Goal: Information Seeking & Learning: Learn about a topic

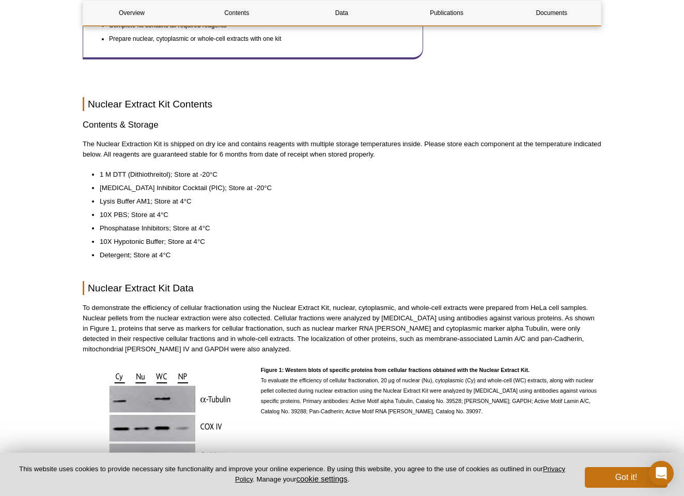
scroll to position [604, 0]
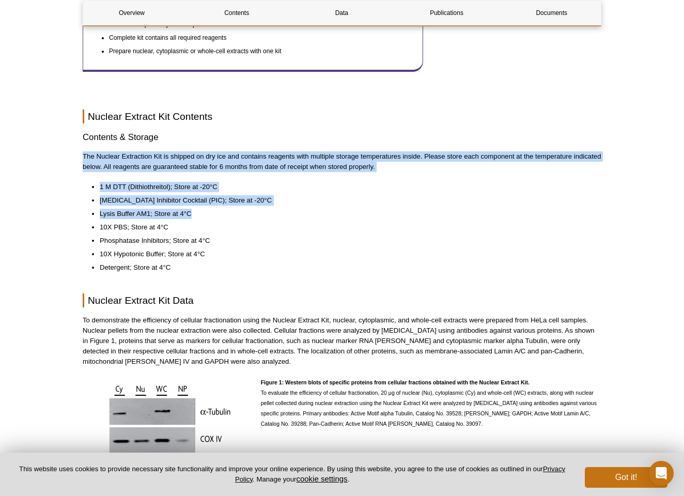
drag, startPoint x: 330, startPoint y: 133, endPoint x: 320, endPoint y: 203, distance: 71.5
click at [320, 209] on li "Lysis Buffer AM1; Store at 4°C" at bounding box center [345, 214] width 491 height 10
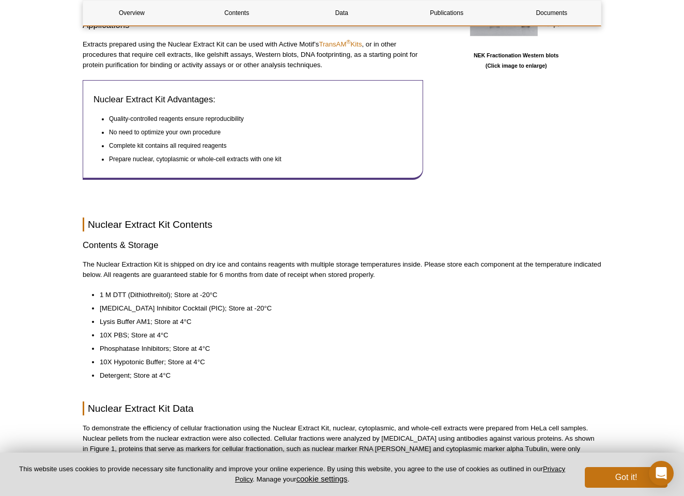
scroll to position [495, 0]
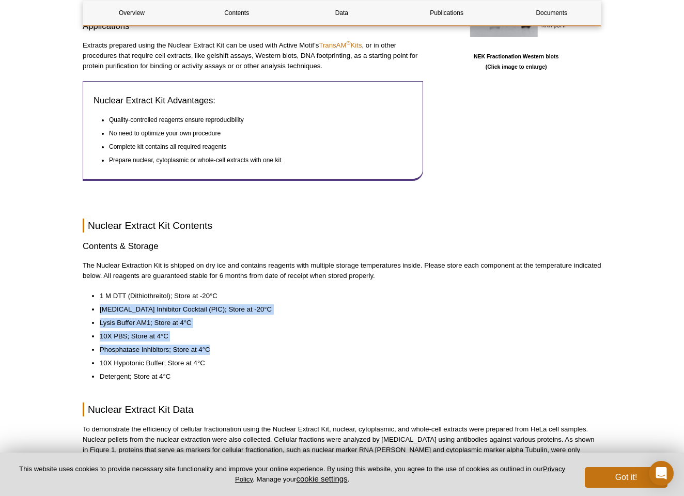
drag, startPoint x: 229, startPoint y: 290, endPoint x: 227, endPoint y: 336, distance: 46.0
click at [226, 336] on ul "1 M DTT (Dithiothreitol); Store at -20°C Protease Inhibitor Cocktail (PIC); Sto…" at bounding box center [337, 336] width 508 height 91
click at [227, 344] on li "Phosphatase Inhibitors; Store at 4°C" at bounding box center [345, 349] width 491 height 10
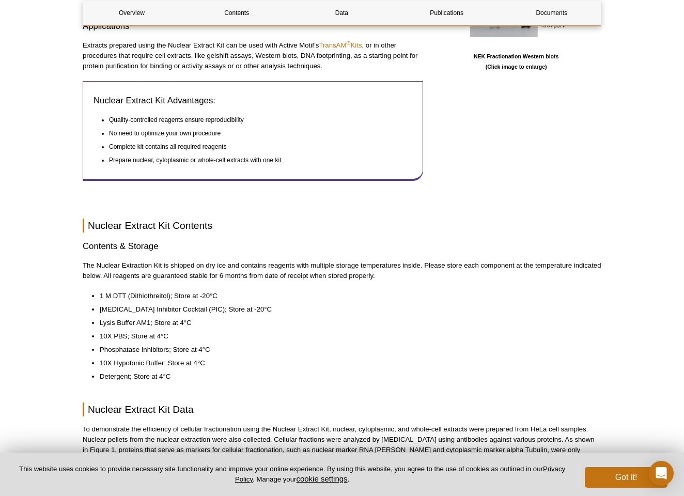
click at [227, 344] on li "Phosphatase Inhibitors; Store at 4°C" at bounding box center [345, 349] width 491 height 10
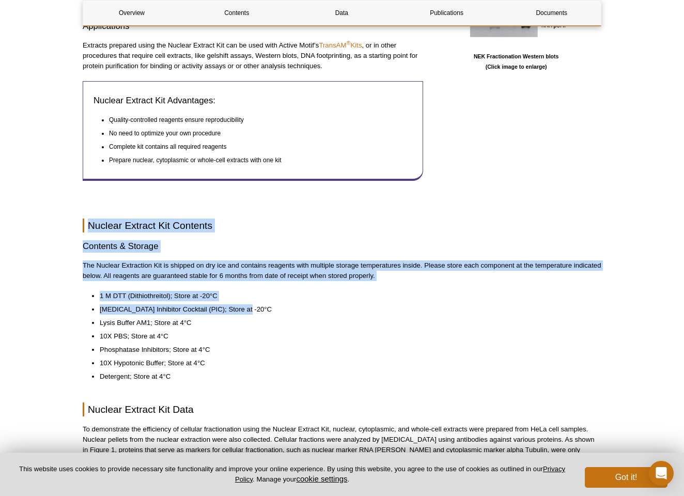
drag, startPoint x: 250, startPoint y: 191, endPoint x: 246, endPoint y: 300, distance: 109.0
click at [247, 304] on li "Protease Inhibitor Cocktail (PIC); Store at -20°C" at bounding box center [345, 309] width 491 height 10
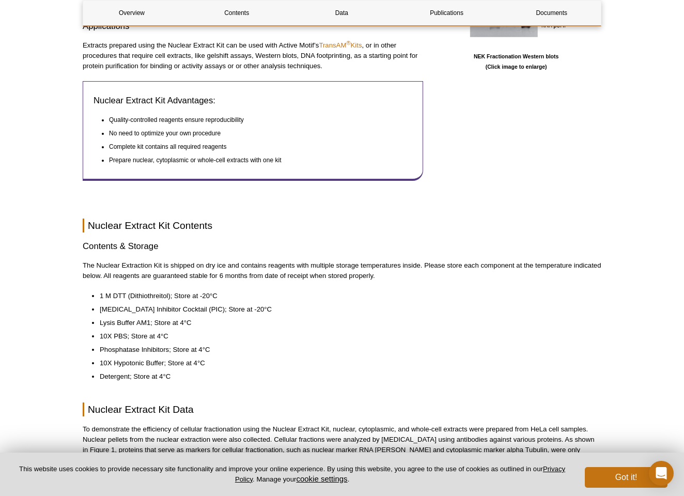
click at [247, 304] on li "Protease Inhibitor Cocktail (PIC); Store at -20°C" at bounding box center [345, 309] width 491 height 10
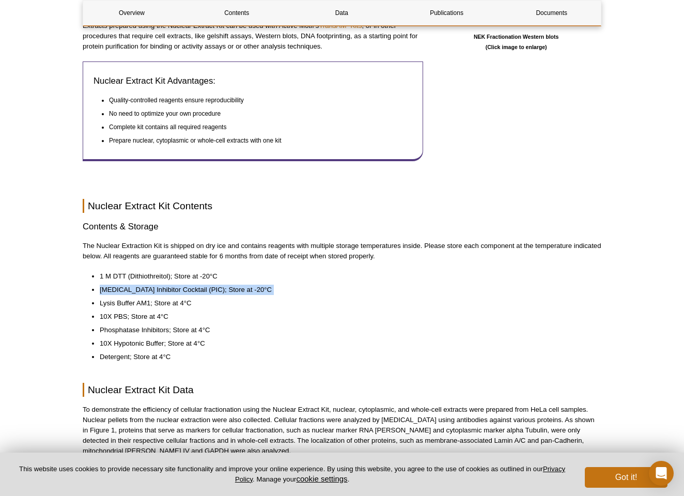
scroll to position [517, 0]
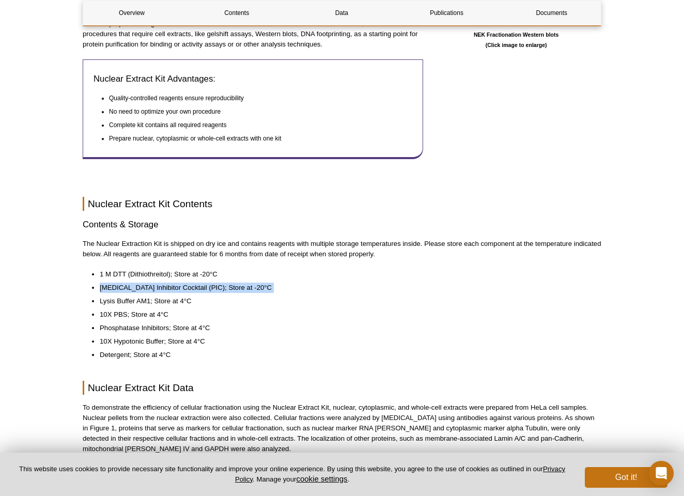
click at [247, 309] on li "10X PBS; Store at 4°C" at bounding box center [345, 314] width 491 height 10
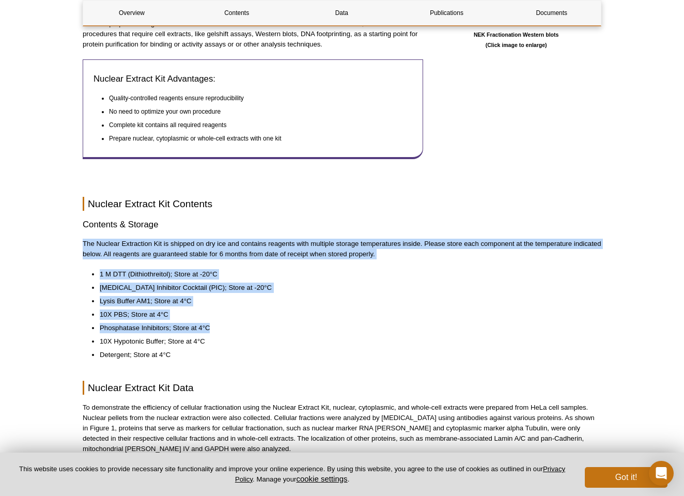
drag, startPoint x: 262, startPoint y: 210, endPoint x: 261, endPoint y: 316, distance: 106.4
click at [261, 323] on li "Phosphatase Inhibitors; Store at 4°C" at bounding box center [345, 328] width 491 height 10
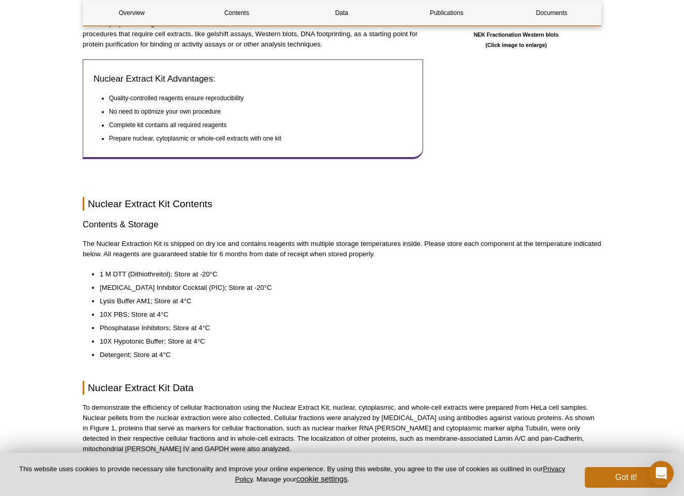
click at [261, 323] on li "Phosphatase Inhibitors; Store at 4°C" at bounding box center [345, 328] width 491 height 10
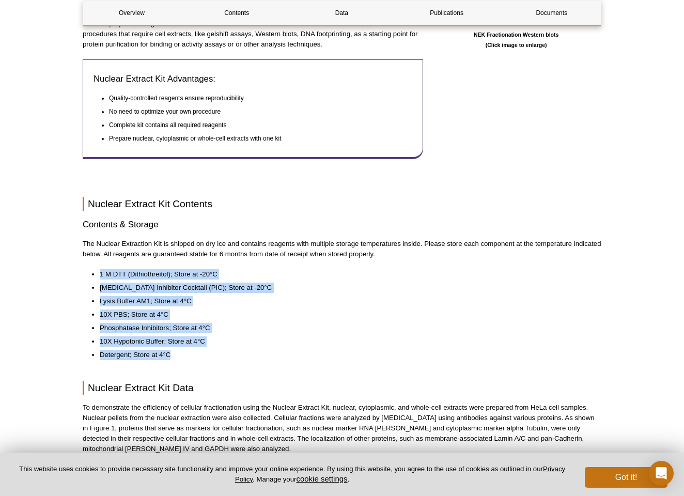
drag, startPoint x: 253, startPoint y: 249, endPoint x: 251, endPoint y: 351, distance: 101.7
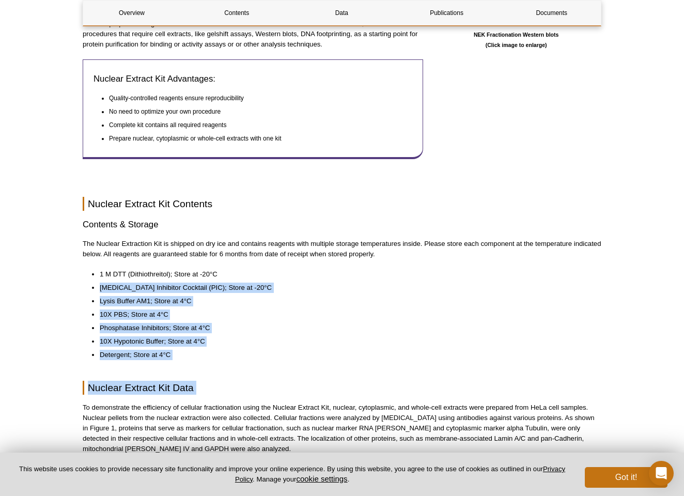
drag, startPoint x: 251, startPoint y: 351, endPoint x: 261, endPoint y: 256, distance: 96.0
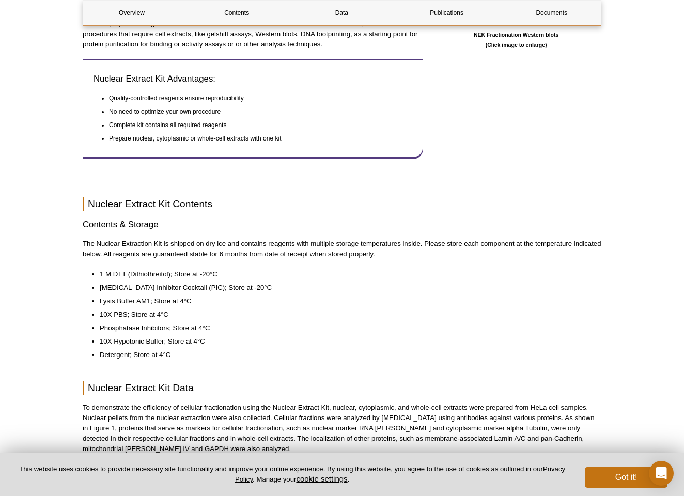
drag, startPoint x: 250, startPoint y: 301, endPoint x: 250, endPoint y: 264, distance: 36.1
click at [250, 273] on ul "1 M DTT (Dithiothreitol); Store at -20°C Protease Inhibitor Cocktail (PIC); Sto…" at bounding box center [337, 314] width 508 height 91
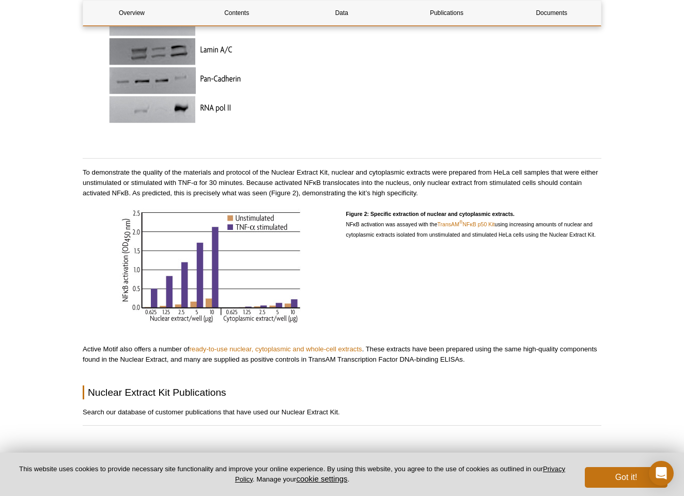
scroll to position [1068, 0]
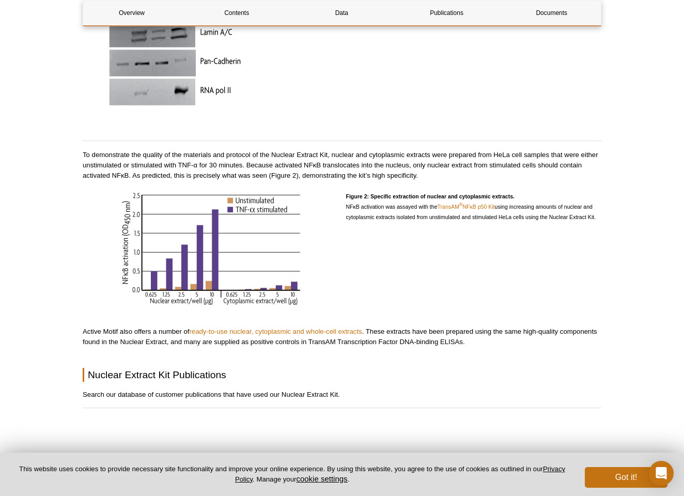
click at [441, 226] on div "Figure 2: Specific extraction of nuclear and cytoplasmic extracts. NFκB activat…" at bounding box center [474, 249] width 256 height 117
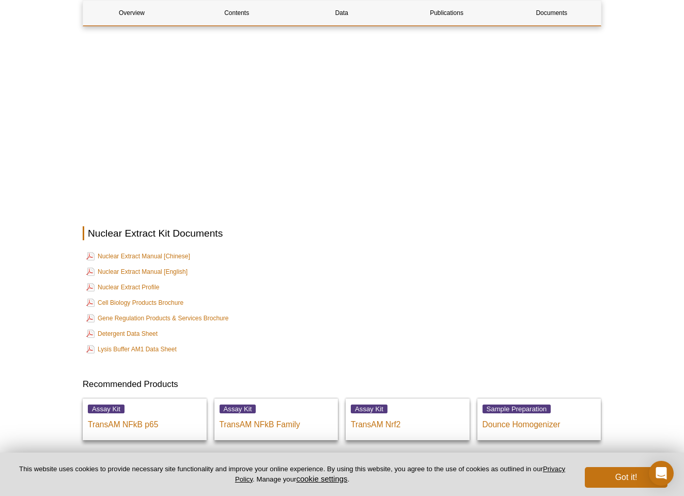
scroll to position [1675, 0]
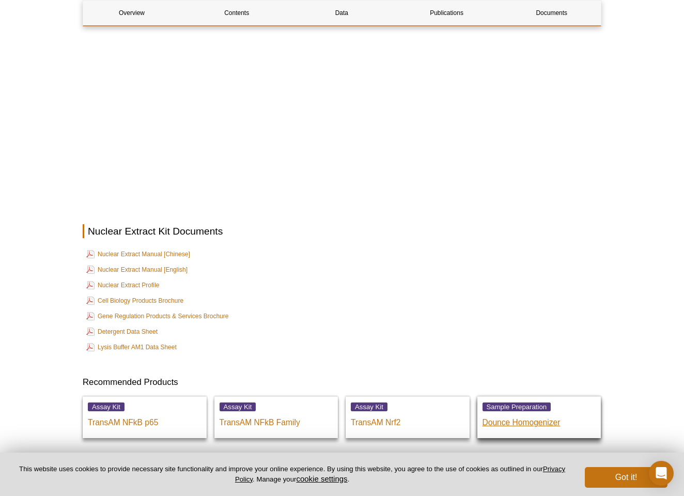
click at [515, 412] on p "Dounce Homogenizer" at bounding box center [539, 419] width 114 height 15
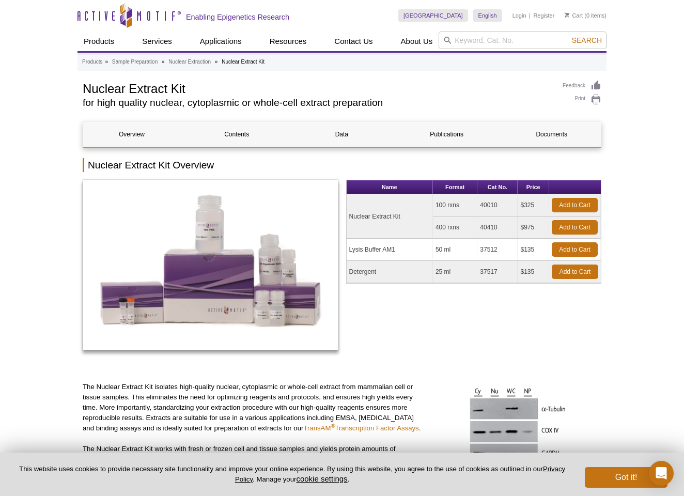
scroll to position [0, 0]
click at [509, 44] on input "search" at bounding box center [522, 40] width 168 height 18
type input "41196"
click at [587, 40] on button "Search" at bounding box center [587, 40] width 36 height 9
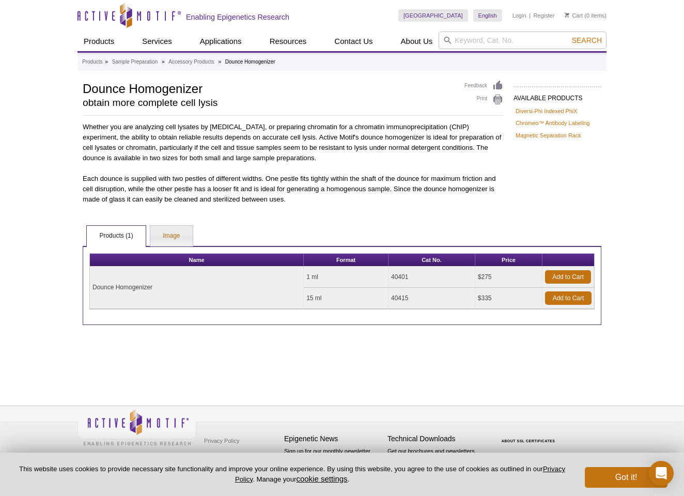
scroll to position [15, 0]
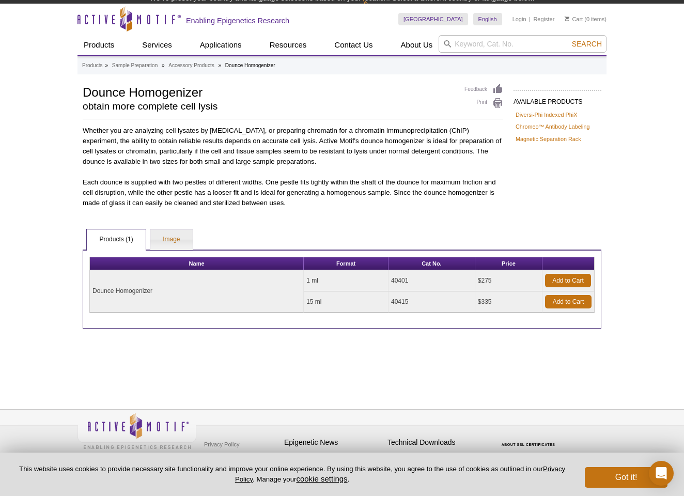
drag, startPoint x: 312, startPoint y: 279, endPoint x: 319, endPoint y: 304, distance: 25.8
click at [319, 304] on tbody "Dounce Homogenizer 1 ml 40401 $275 Add to Cart 15 ml 40415 $335 Add to Cart" at bounding box center [342, 291] width 504 height 42
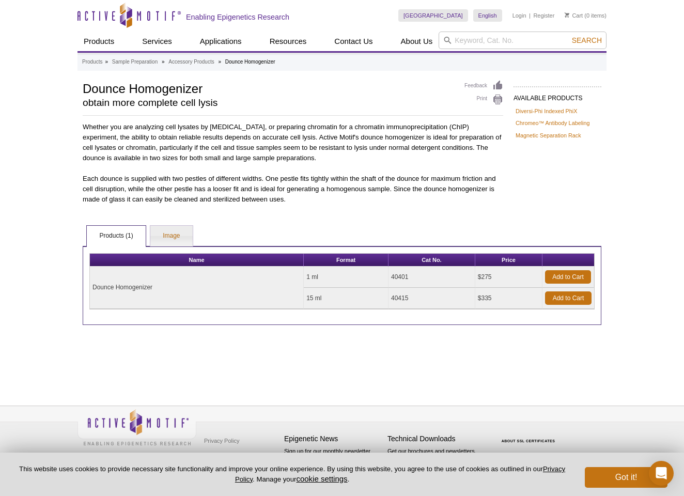
scroll to position [0, 0]
click at [319, 304] on td "15 ml" at bounding box center [346, 298] width 85 height 21
click at [165, 227] on link "Image" at bounding box center [171, 236] width 42 height 21
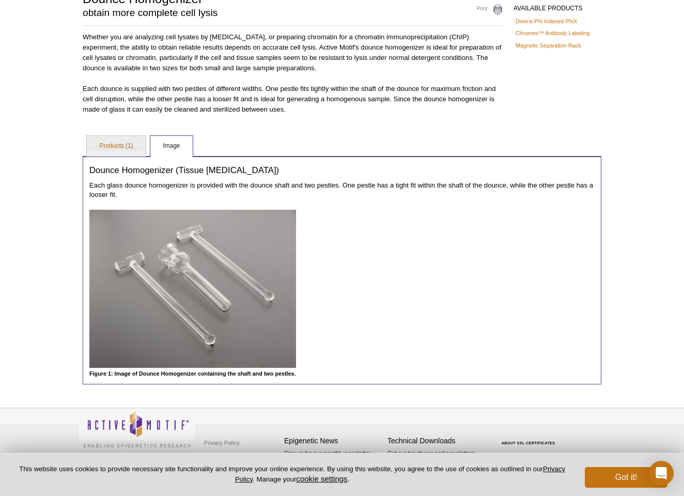
scroll to position [89, 0]
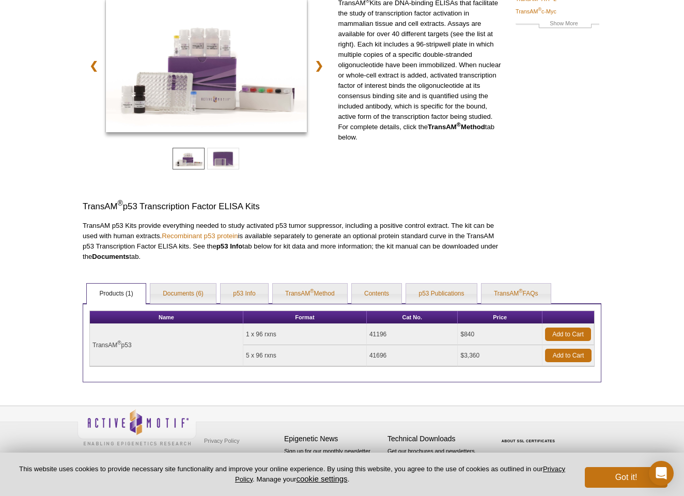
scroll to position [123, 0]
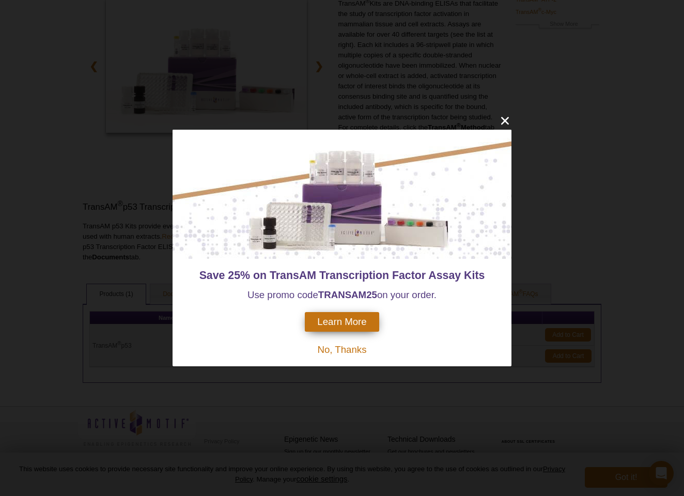
click at [504, 117] on icon "close" at bounding box center [504, 120] width 13 height 13
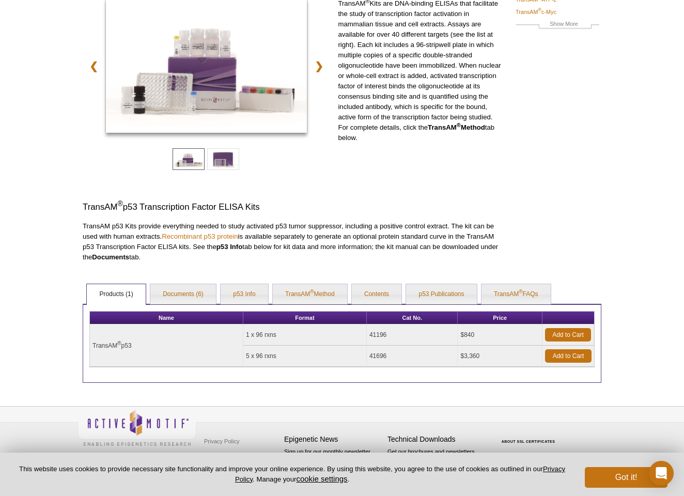
click at [293, 209] on h3 "TransAM ® p53 Transcription Factor ELISA Kits" at bounding box center [293, 207] width 420 height 12
click at [387, 295] on link "Contents" at bounding box center [377, 294] width 50 height 21
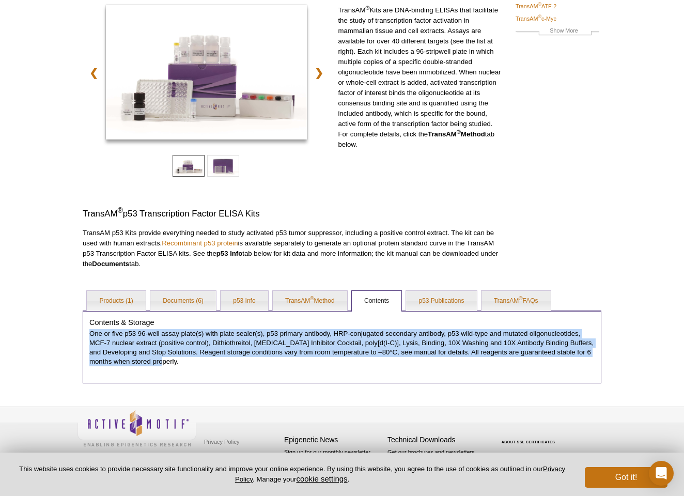
drag, startPoint x: 219, startPoint y: 327, endPoint x: 336, endPoint y: 367, distance: 123.3
click at [336, 367] on div "Contents & Storage One or five p53 96-well assay plate(s) with plate sealer(s),…" at bounding box center [342, 346] width 518 height 72
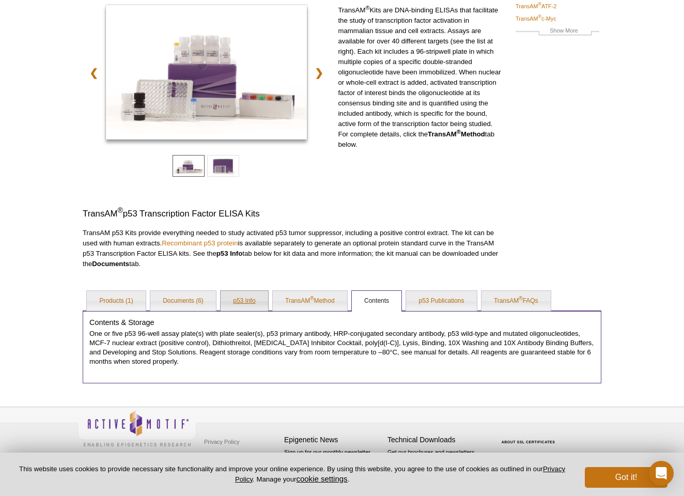
click at [227, 299] on link "p53 Info" at bounding box center [243, 301] width 47 height 21
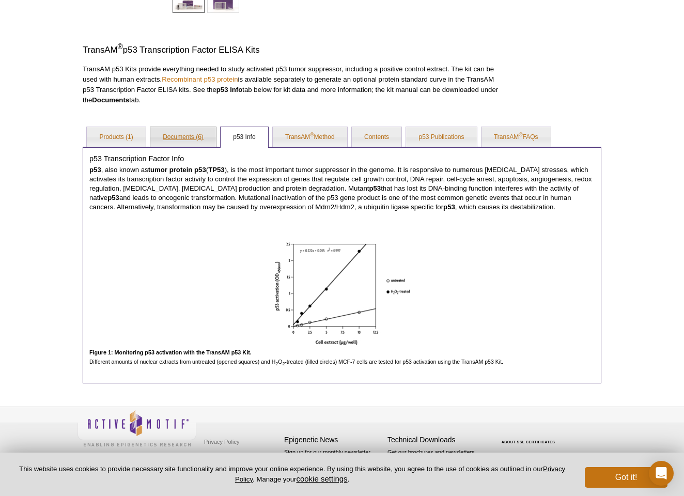
click at [188, 138] on link "Documents (6)" at bounding box center [183, 137] width 66 height 21
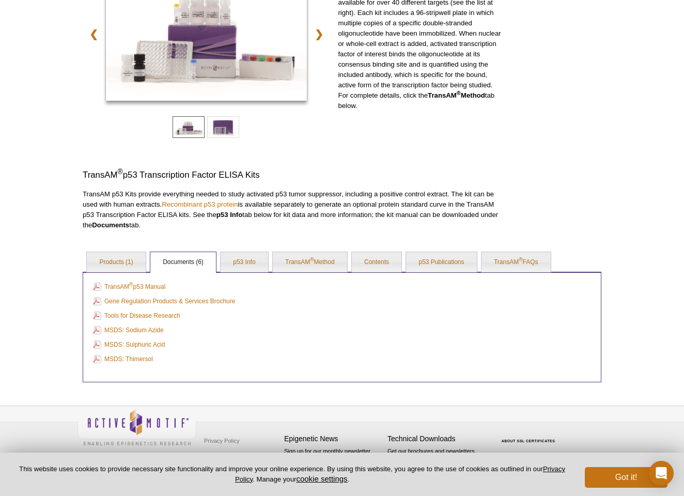
scroll to position [155, 0]
click at [258, 255] on link "p53 Info" at bounding box center [243, 263] width 47 height 21
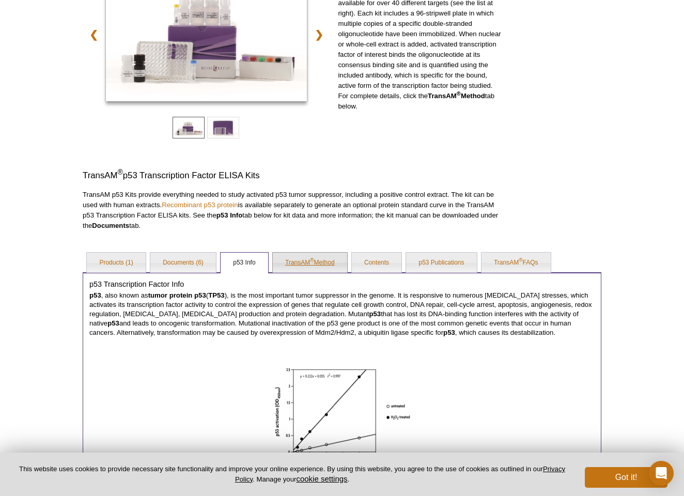
click at [307, 262] on link "TransAM ® Method" at bounding box center [310, 263] width 74 height 21
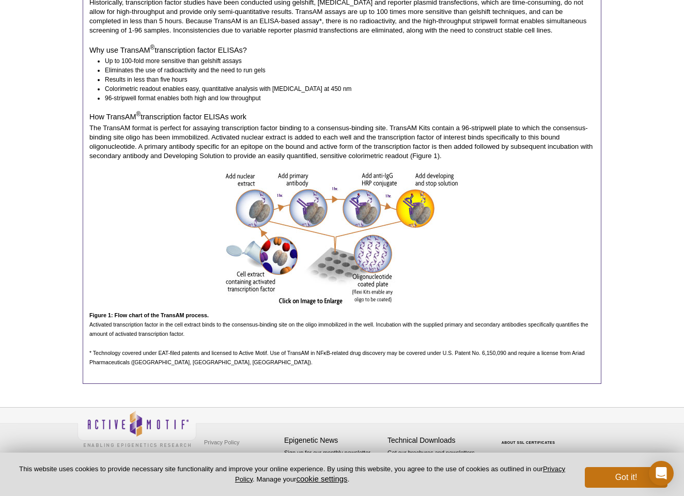
scroll to position [447, 0]
drag, startPoint x: 330, startPoint y: 111, endPoint x: 490, endPoint y: 171, distance: 171.1
click at [490, 170] on div "The TransAM ® transcription factor ELISA advantage Historically, transcription …" at bounding box center [342, 182] width 518 height 404
click at [499, 156] on p "The TransAM format is perfect for assaying transcription factor binding to a co…" at bounding box center [341, 142] width 505 height 37
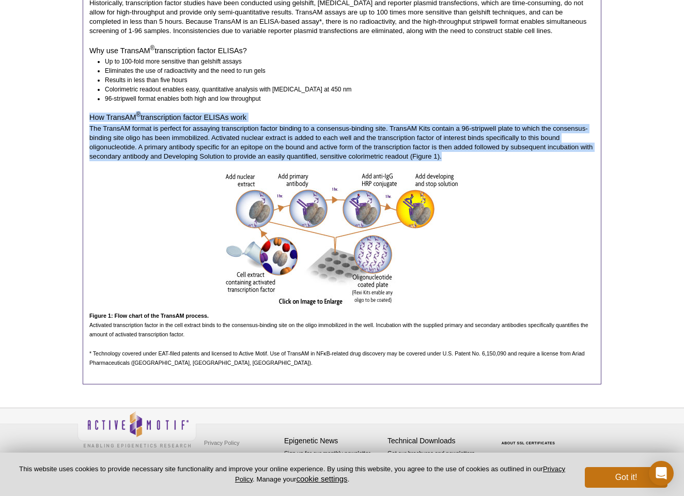
drag, startPoint x: 499, startPoint y: 156, endPoint x: 498, endPoint y: 107, distance: 49.6
click at [498, 107] on div "The TransAM ® transcription factor ELISA advantage Historically, transcription …" at bounding box center [342, 182] width 518 height 404
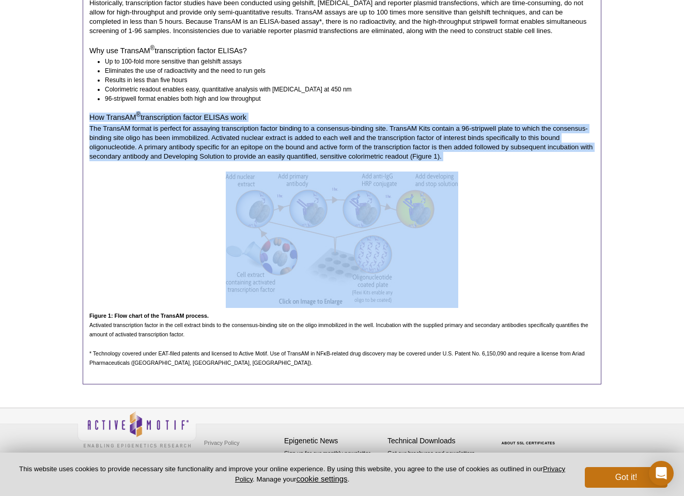
drag, startPoint x: 498, startPoint y: 107, endPoint x: 505, endPoint y: 163, distance: 56.2
click at [505, 163] on div "The TransAM ® transcription factor ELISA advantage Historically, transcription …" at bounding box center [342, 182] width 518 height 404
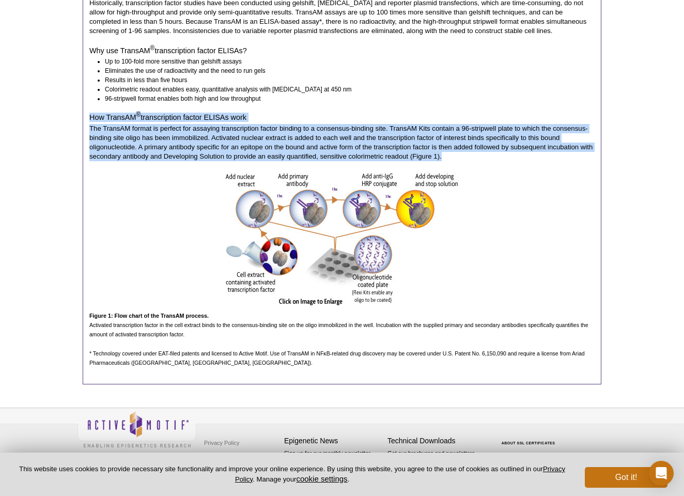
drag, startPoint x: 530, startPoint y: 152, endPoint x: 516, endPoint y: 94, distance: 60.1
click at [516, 94] on div "The TransAM ® transcription factor ELISA advantage Historically, transcription …" at bounding box center [342, 182] width 518 height 404
click at [516, 94] on li "96-stripwell format enables both high and low throughput" at bounding box center [345, 98] width 480 height 9
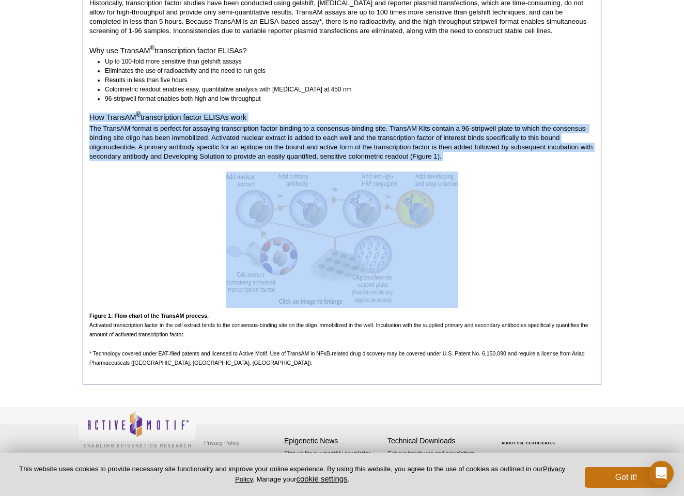
drag, startPoint x: 516, startPoint y: 94, endPoint x: 511, endPoint y: 169, distance: 75.0
click at [511, 169] on div "The TransAM ® transcription factor ELISA advantage Historically, transcription …" at bounding box center [342, 182] width 518 height 404
click at [511, 171] on div at bounding box center [341, 239] width 505 height 136
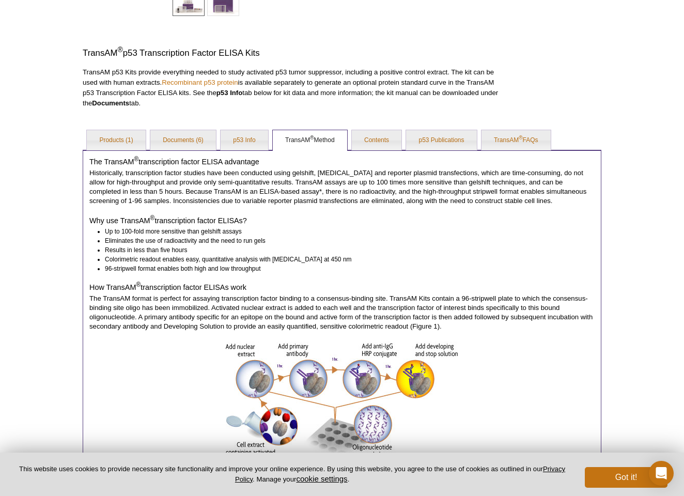
scroll to position [274, 0]
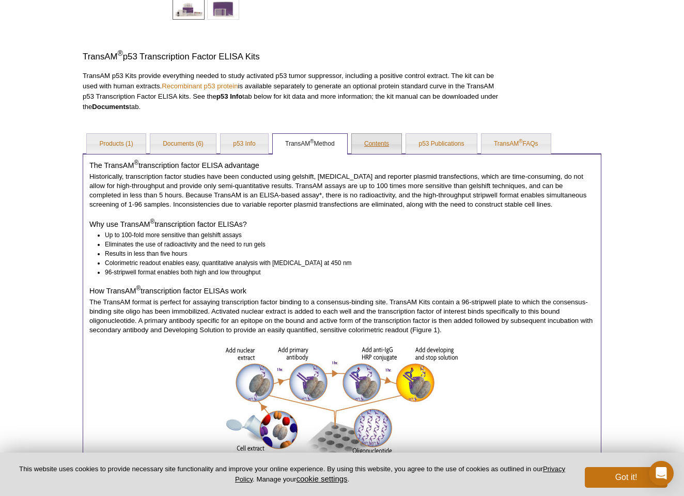
click at [385, 149] on link "Contents" at bounding box center [377, 144] width 50 height 21
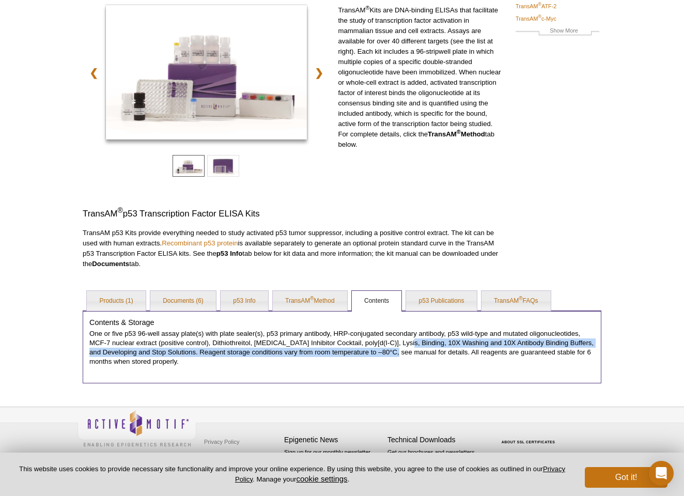
drag, startPoint x: 407, startPoint y: 346, endPoint x: 404, endPoint y: 340, distance: 6.7
click at [404, 341] on p "One or five p53 96-well assay plate(s) with plate sealer(s), p53 primary antibo…" at bounding box center [341, 347] width 505 height 37
click at [404, 340] on p "One or five p53 96-well assay plate(s) with plate sealer(s), p53 primary antibo…" at bounding box center [341, 347] width 505 height 37
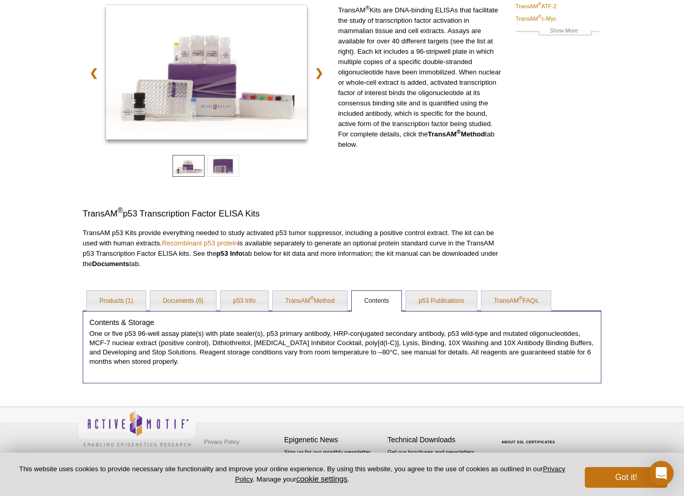
click at [404, 340] on p "One or five p53 96-well assay plate(s) with plate sealer(s), p53 primary antibo…" at bounding box center [341, 347] width 505 height 37
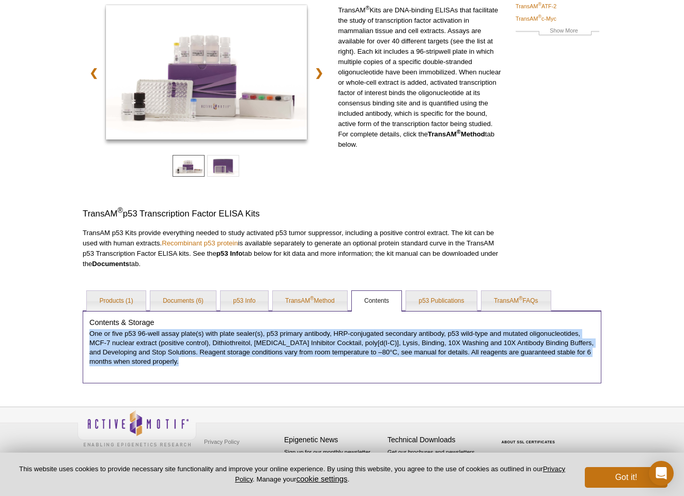
click at [407, 353] on p "One or five p53 96-well assay plate(s) with plate sealer(s), p53 primary antibo…" at bounding box center [341, 347] width 505 height 37
drag, startPoint x: 411, startPoint y: 369, endPoint x: 419, endPoint y: 334, distance: 35.6
click at [419, 334] on div "Contents & Storage One or five p53 96-well assay plate(s) with plate sealer(s),…" at bounding box center [342, 346] width 518 height 72
click at [419, 334] on p "One or five p53 96-well assay plate(s) with plate sealer(s), p53 primary antibo…" at bounding box center [341, 347] width 505 height 37
drag, startPoint x: 419, startPoint y: 334, endPoint x: 439, endPoint y: 357, distance: 30.4
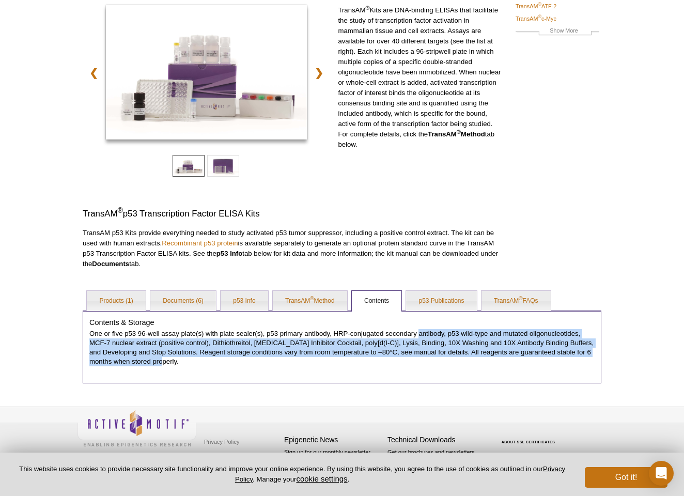
click at [438, 357] on p "One or five p53 96-well assay plate(s) with plate sealer(s), p53 primary antibo…" at bounding box center [341, 347] width 505 height 37
click at [439, 357] on p "One or five p53 96-well assay plate(s) with plate sealer(s), p53 primary antibo…" at bounding box center [341, 347] width 505 height 37
drag, startPoint x: 439, startPoint y: 357, endPoint x: 421, endPoint y: 335, distance: 27.9
click at [421, 335] on p "One or five p53 96-well assay plate(s) with plate sealer(s), p53 primary antibo…" at bounding box center [341, 347] width 505 height 37
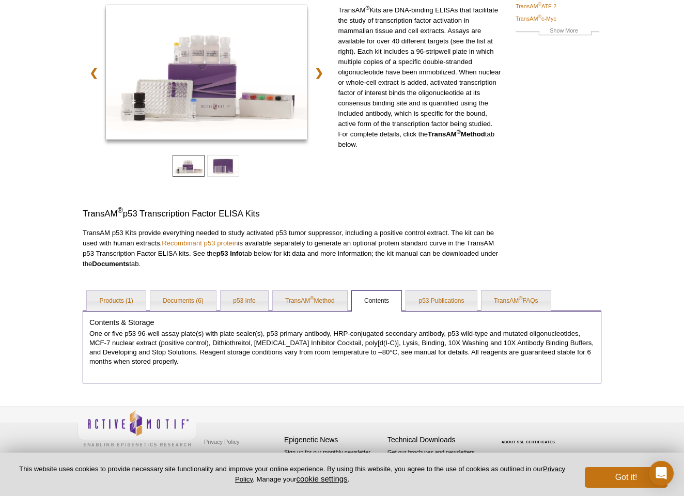
click at [421, 335] on p "One or five p53 96-well assay plate(s) with plate sealer(s), p53 primary antibo…" at bounding box center [341, 347] width 505 height 37
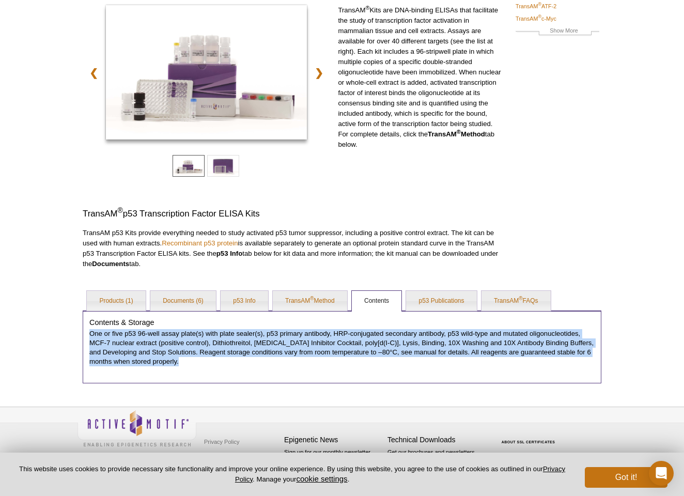
click at [421, 335] on p "One or five p53 96-well assay plate(s) with plate sealer(s), p53 primary antibo…" at bounding box center [341, 347] width 505 height 37
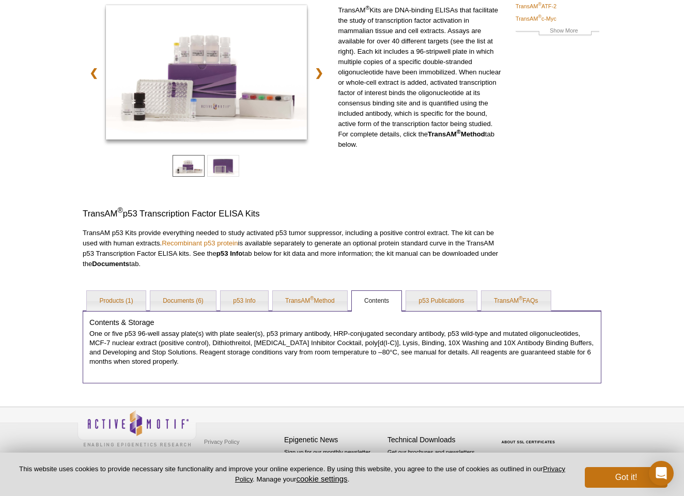
click at [421, 335] on p "One or five p53 96-well assay plate(s) with plate sealer(s), p53 primary antibo…" at bounding box center [341, 347] width 505 height 37
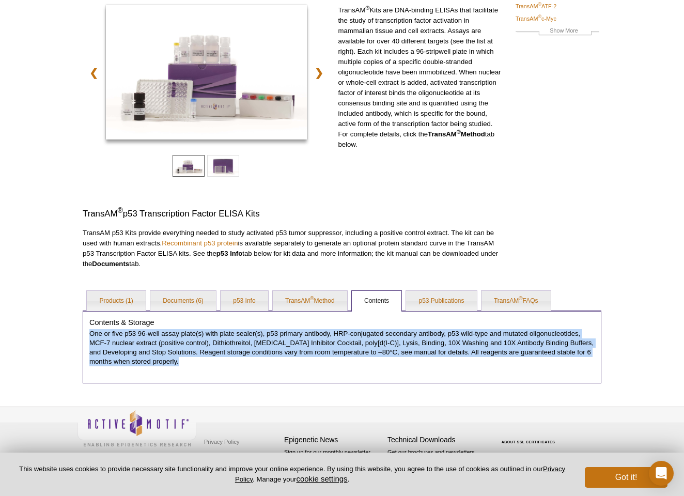
click at [250, 384] on div "Active Motif Logo Enabling Epigenetics Research 0 Search Skip to content Active…" at bounding box center [342, 189] width 684 height 613
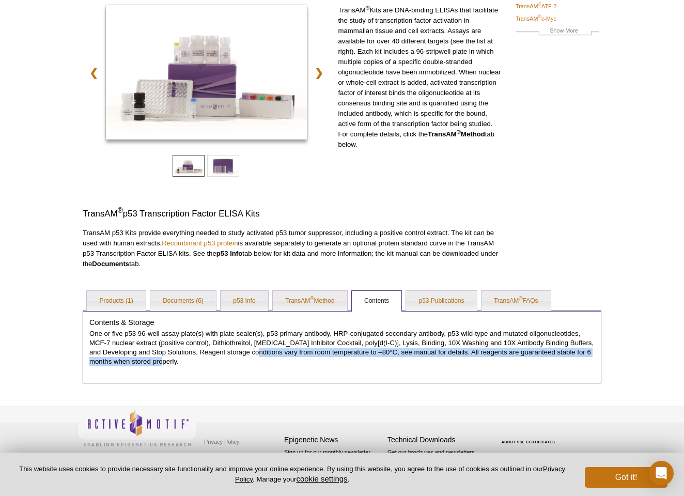
drag, startPoint x: 267, startPoint y: 364, endPoint x: 264, endPoint y: 345, distance: 18.4
click at [264, 346] on p "One or five p53 96-well assay plate(s) with plate sealer(s), p53 primary antibo…" at bounding box center [341, 347] width 505 height 37
click at [264, 345] on p "One or five p53 96-well assay plate(s) with plate sealer(s), p53 primary antibo…" at bounding box center [341, 347] width 505 height 37
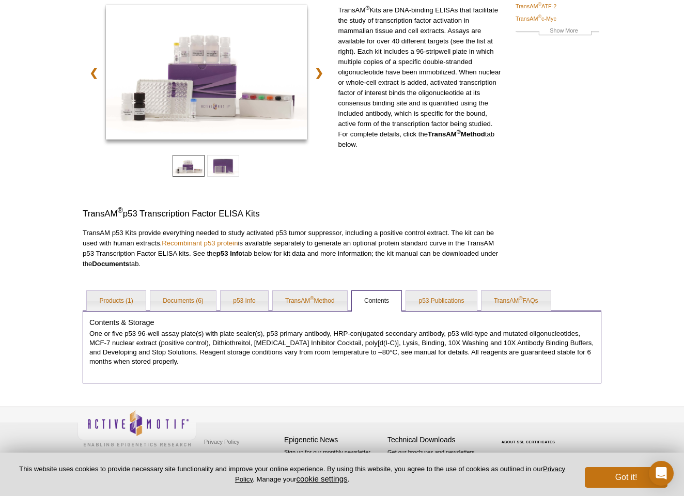
click at [264, 345] on p "One or five p53 96-well assay plate(s) with plate sealer(s), p53 primary antibo…" at bounding box center [341, 347] width 505 height 37
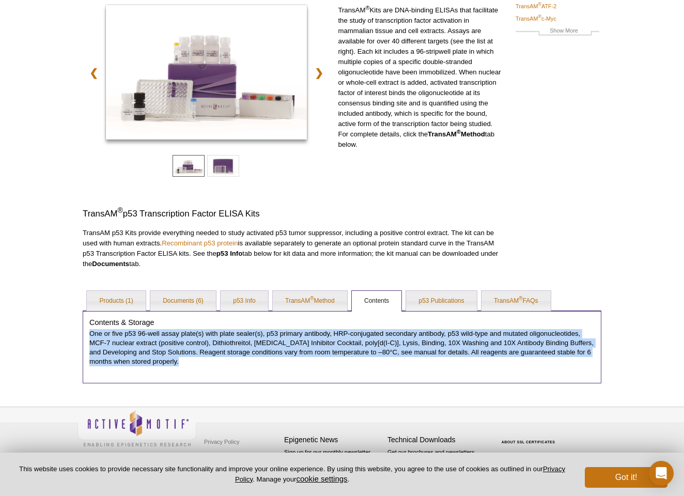
click at [264, 345] on p "One or five p53 96-well assay plate(s) with plate sealer(s), p53 primary antibo…" at bounding box center [341, 347] width 505 height 37
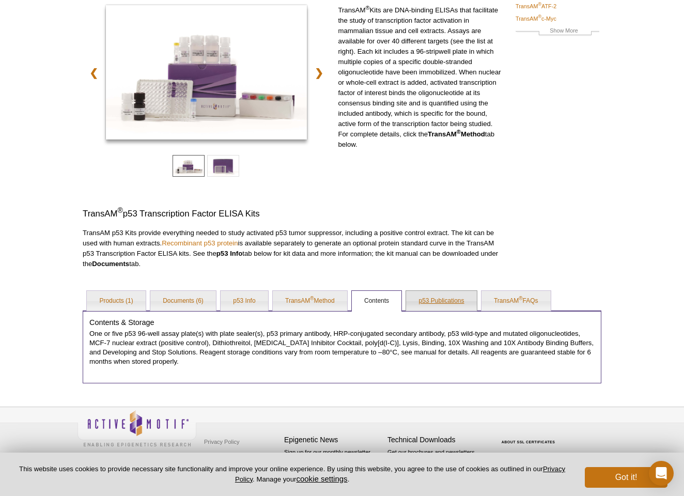
click at [449, 304] on link "p53 Publications" at bounding box center [441, 301] width 70 height 21
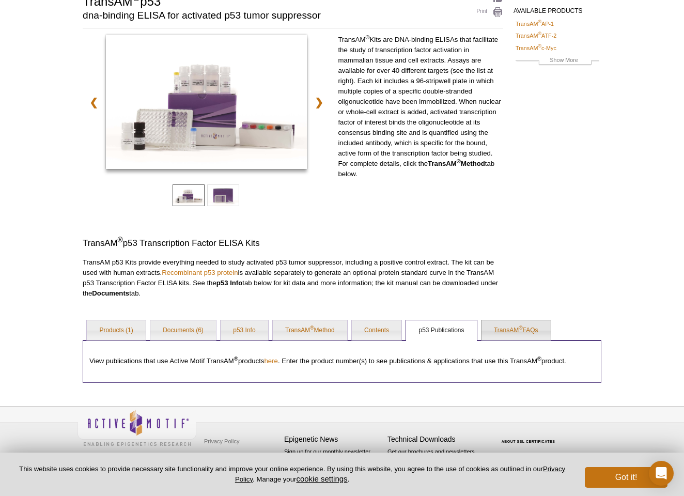
click at [533, 332] on link "TransAM ® FAQs" at bounding box center [515, 330] width 69 height 21
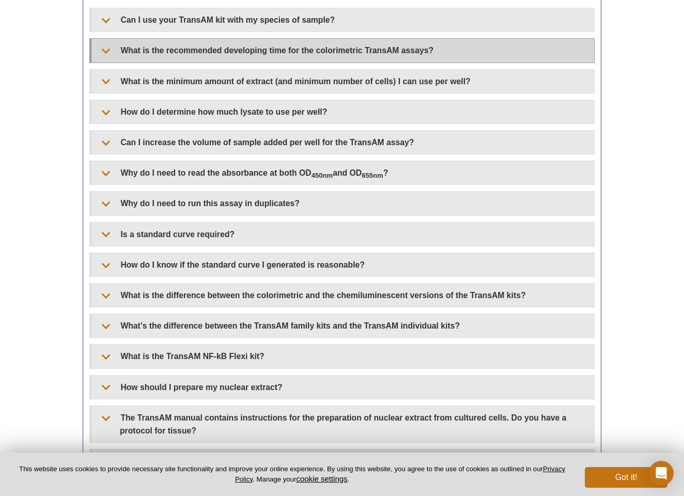
scroll to position [456, 0]
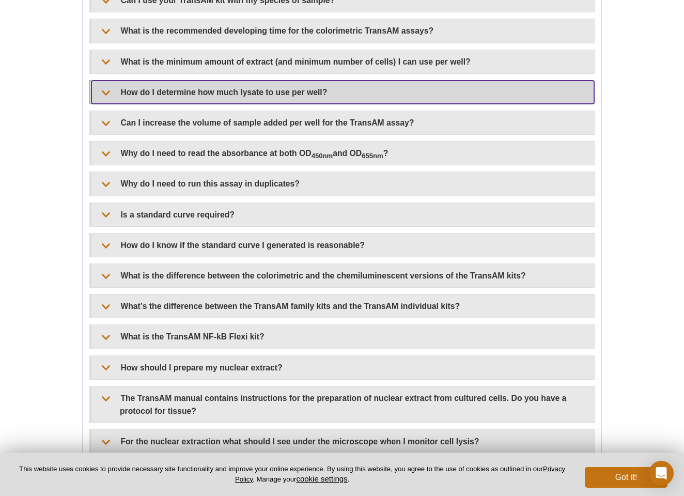
click at [278, 92] on summary "How do I determine how much lysate to use per well?" at bounding box center [342, 92] width 502 height 23
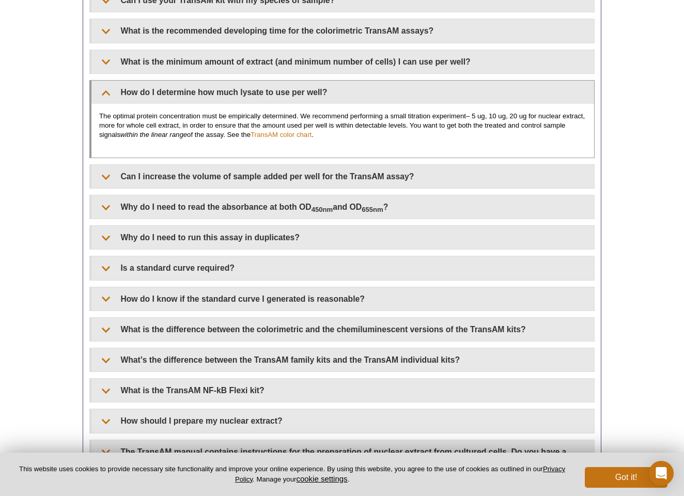
click at [222, 118] on p "The optimal protein concentration must be empirically determined. We recommend …" at bounding box center [342, 126] width 487 height 28
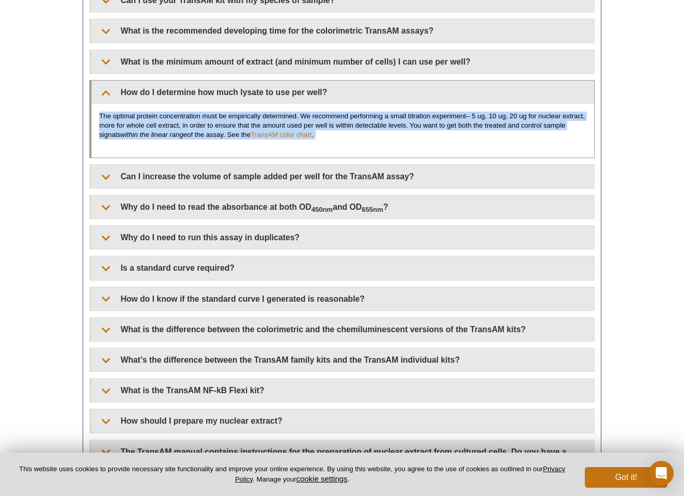
click at [357, 112] on p "The optimal protein concentration must be empirically determined. We recommend …" at bounding box center [342, 126] width 487 height 28
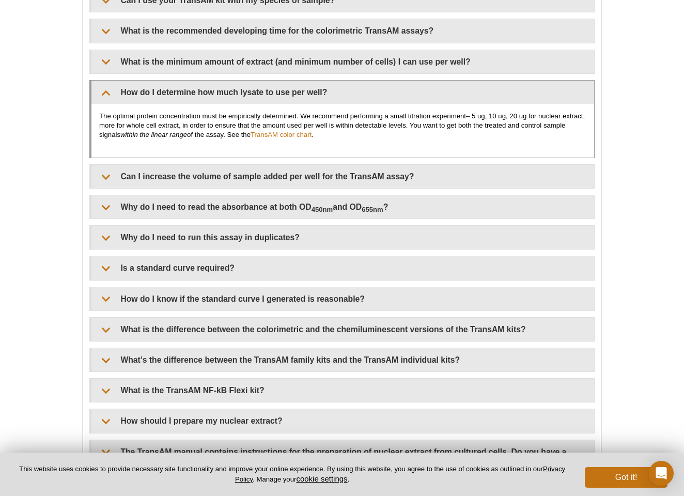
click at [357, 112] on p "The optimal protein concentration must be empirically determined. We recommend …" at bounding box center [342, 126] width 487 height 28
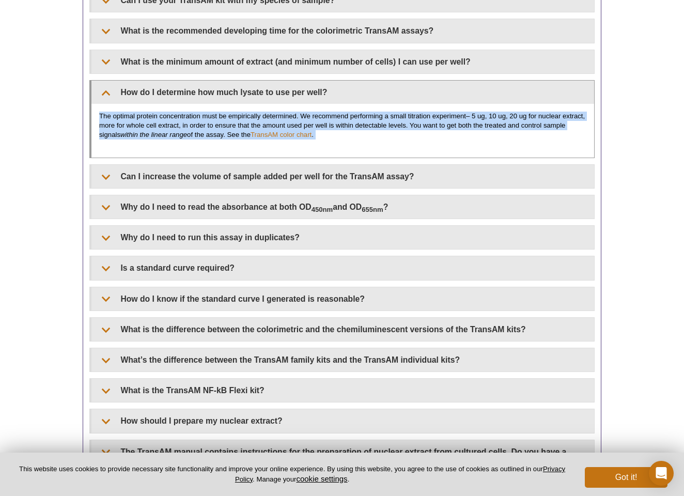
click at [357, 112] on p "The optimal protein concentration must be empirically determined. We recommend …" at bounding box center [342, 126] width 487 height 28
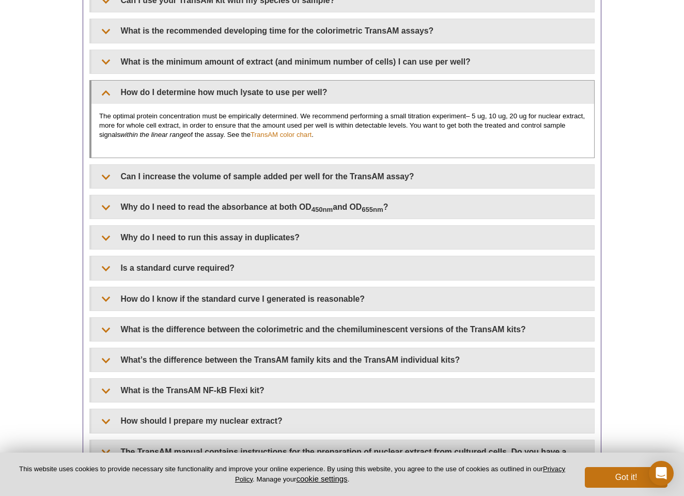
click at [357, 112] on p "The optimal protein concentration must be empirically determined. We recommend …" at bounding box center [342, 126] width 487 height 28
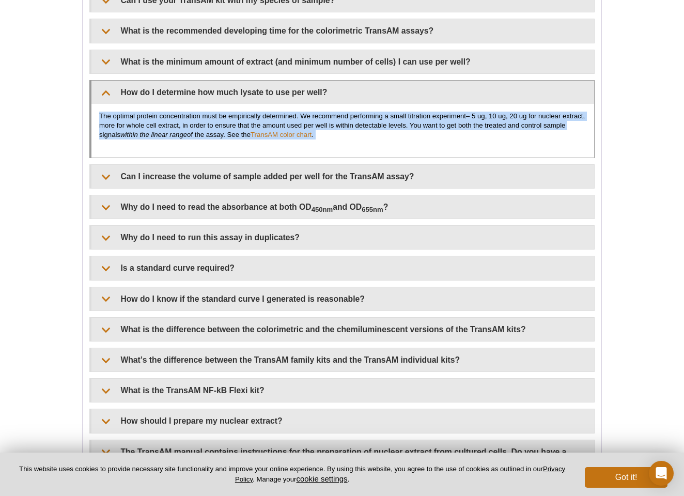
click at [358, 123] on p "The optimal protein concentration must be empirically determined. We recommend …" at bounding box center [342, 126] width 487 height 28
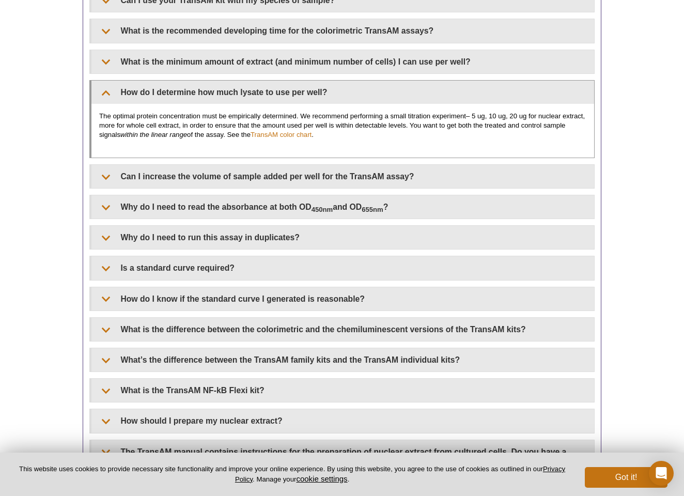
click at [358, 123] on p "The optimal protein concentration must be empirically determined. We recommend …" at bounding box center [342, 126] width 487 height 28
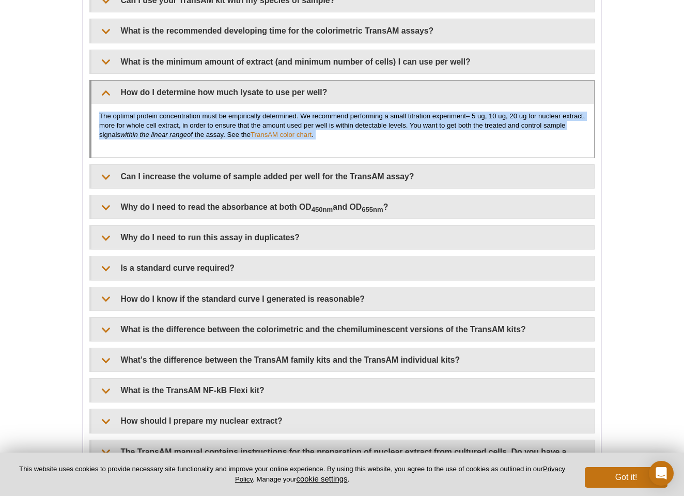
click at [383, 134] on p "The optimal protein concentration must be empirically determined. We recommend …" at bounding box center [342, 126] width 487 height 28
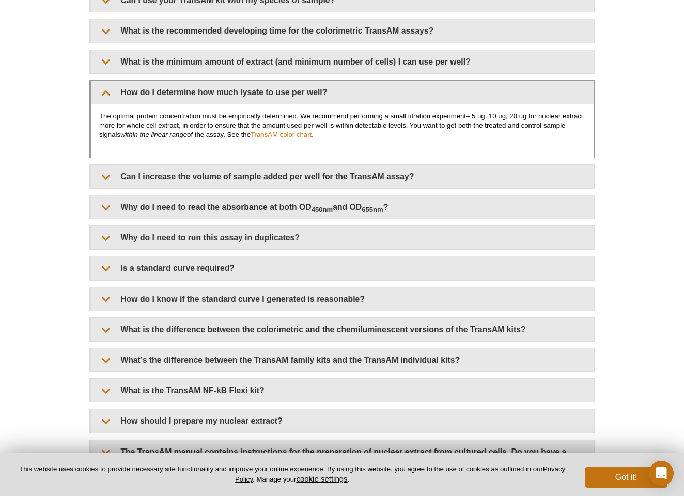
click at [383, 134] on p "The optimal protein concentration must be empirically determined. We recommend …" at bounding box center [342, 126] width 487 height 28
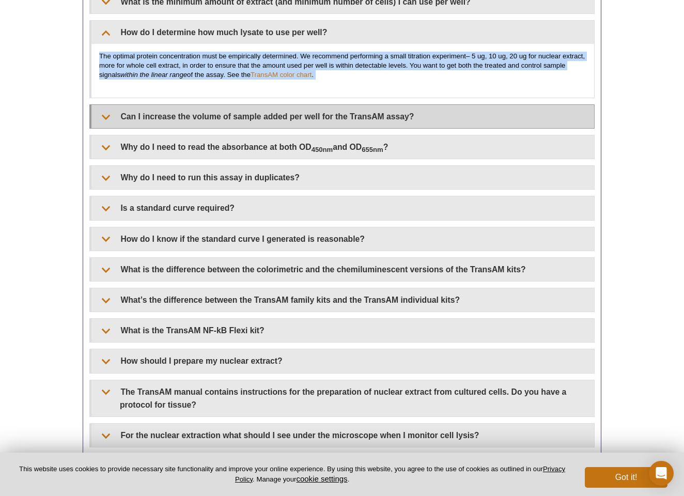
scroll to position [523, 0]
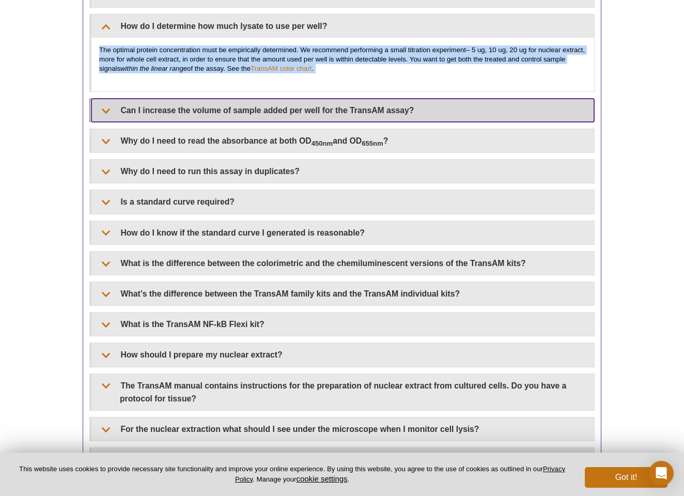
click at [434, 108] on summary "Can I increase the volume of sample added per well for the TransAM assay?" at bounding box center [342, 110] width 502 height 23
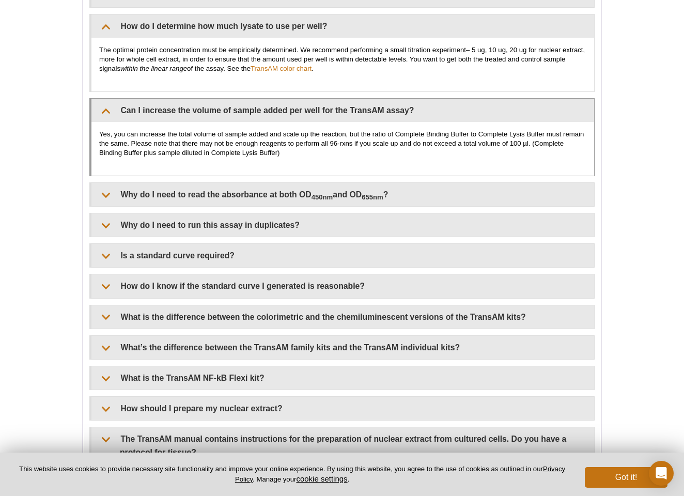
click at [348, 146] on p "Yes, you can increase the total volume of sample added and scale up the reactio…" at bounding box center [342, 144] width 487 height 28
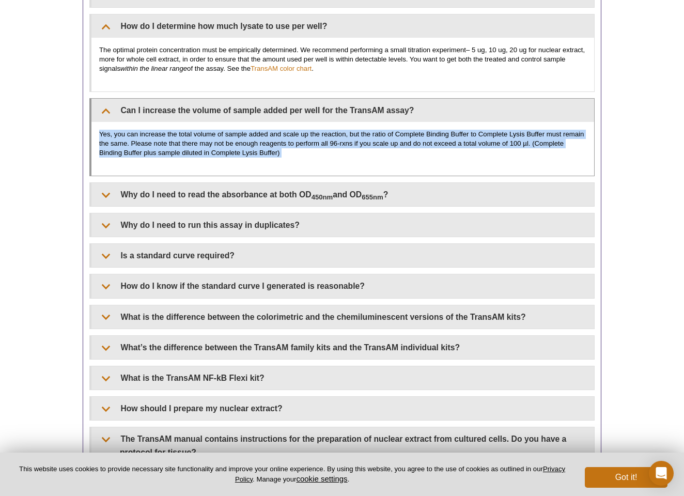
click at [348, 146] on p "Yes, you can increase the total volume of sample added and scale up the reactio…" at bounding box center [342, 144] width 487 height 28
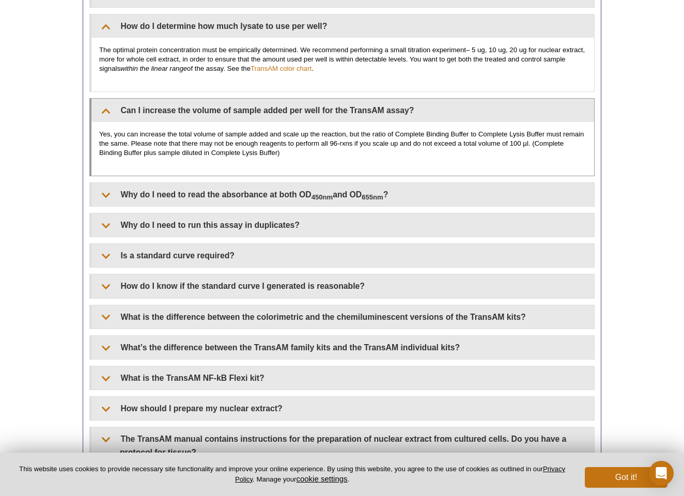
click at [348, 146] on p "Yes, you can increase the total volume of sample added and scale up the reactio…" at bounding box center [342, 144] width 487 height 28
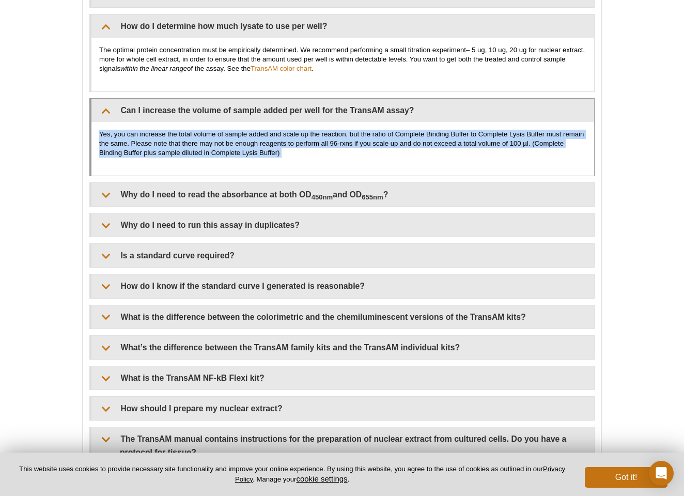
click at [348, 146] on p "Yes, you can increase the total volume of sample added and scale up the reactio…" at bounding box center [342, 144] width 487 height 28
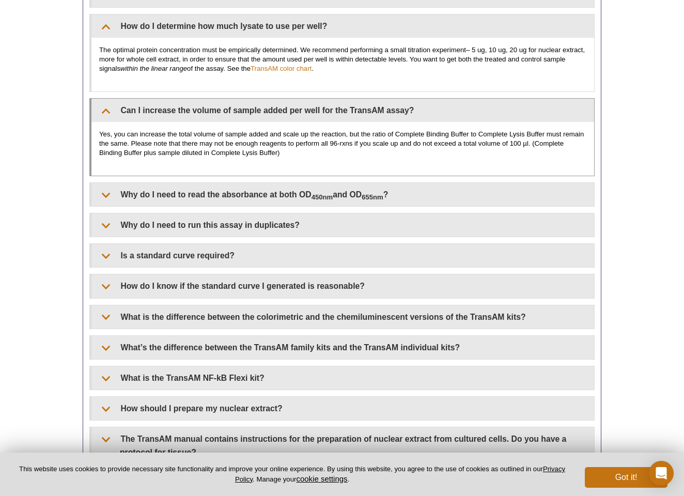
click at [348, 146] on p "Yes, you can increase the total volume of sample added and scale up the reactio…" at bounding box center [342, 144] width 487 height 28
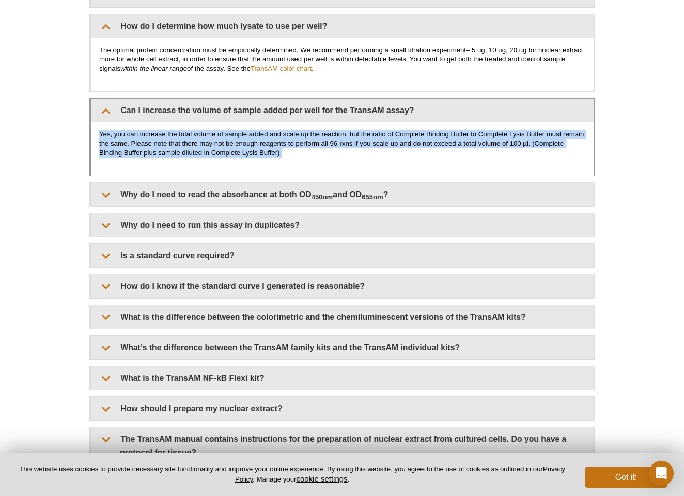
click at [348, 146] on p "Yes, you can increase the total volume of sample added and scale up the reactio…" at bounding box center [342, 144] width 487 height 28
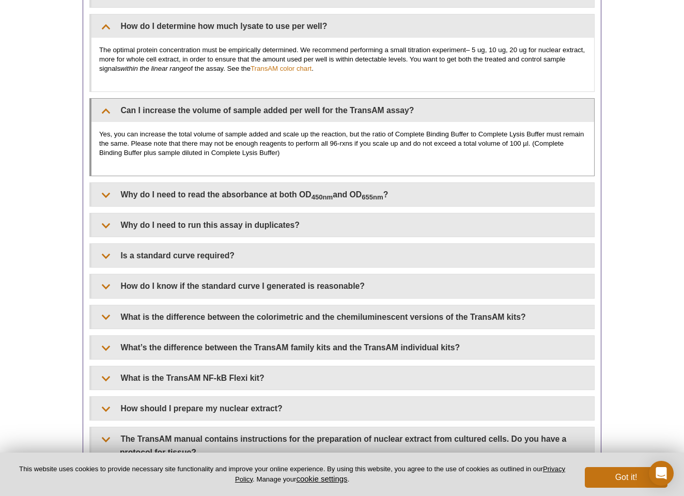
click at [348, 146] on p "Yes, you can increase the total volume of sample added and scale up the reactio…" at bounding box center [342, 144] width 487 height 28
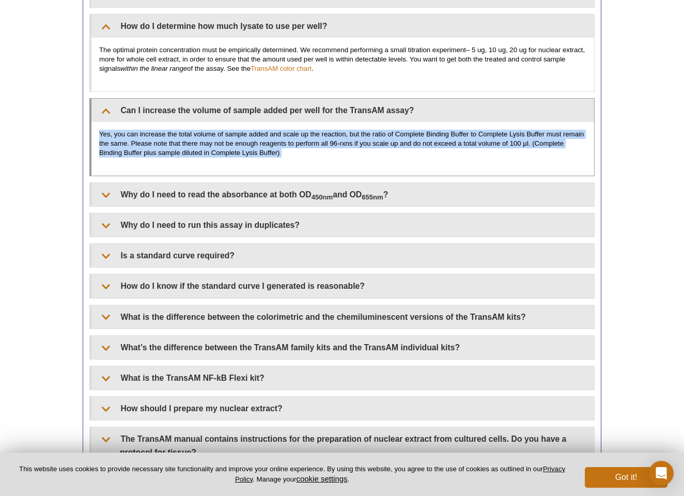
click at [348, 146] on p "Yes, you can increase the total volume of sample added and scale up the reactio…" at bounding box center [342, 144] width 487 height 28
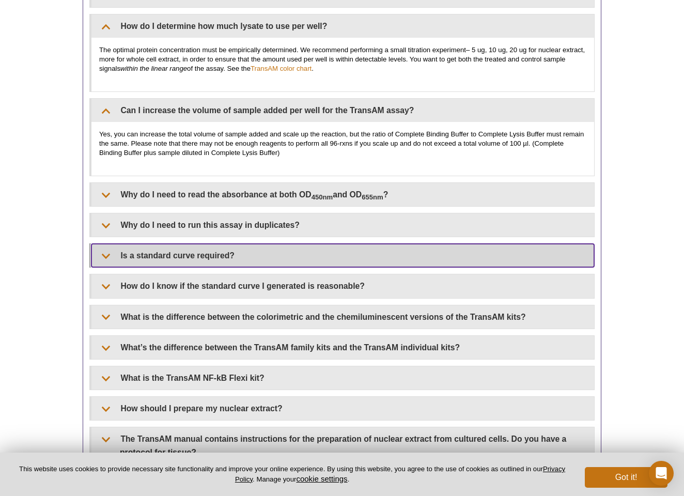
click at [239, 248] on summary "Is a standard curve required?" at bounding box center [342, 255] width 502 height 23
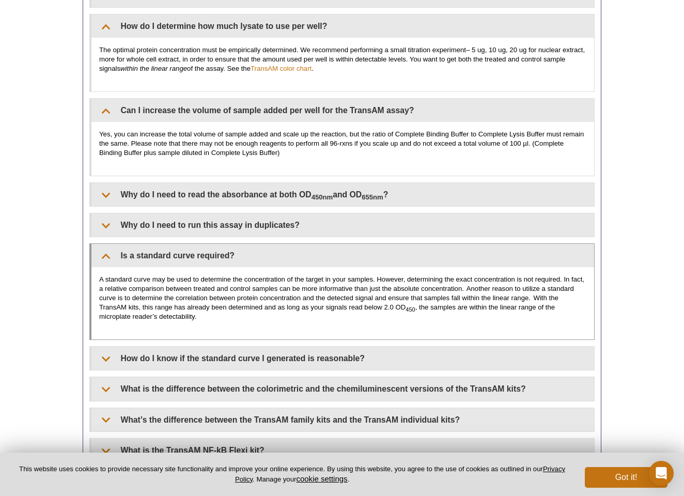
click at [261, 275] on p "A standard curve may be used to determine the concentration of the target in yo…" at bounding box center [342, 298] width 487 height 46
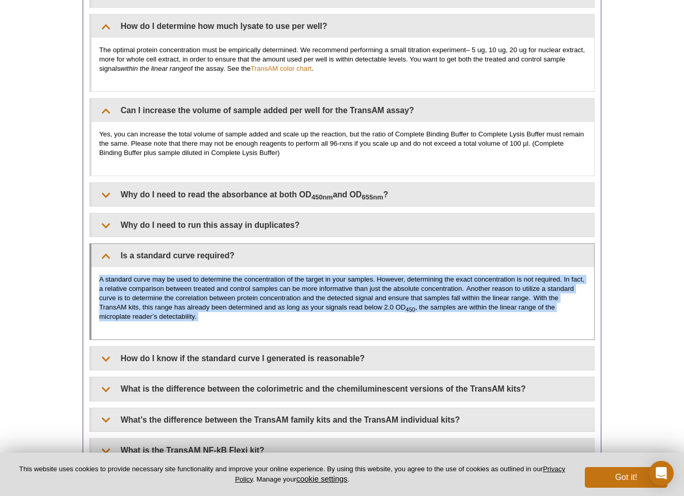
click at [261, 275] on p "A standard curve may be used to determine the concentration of the target in yo…" at bounding box center [342, 298] width 487 height 46
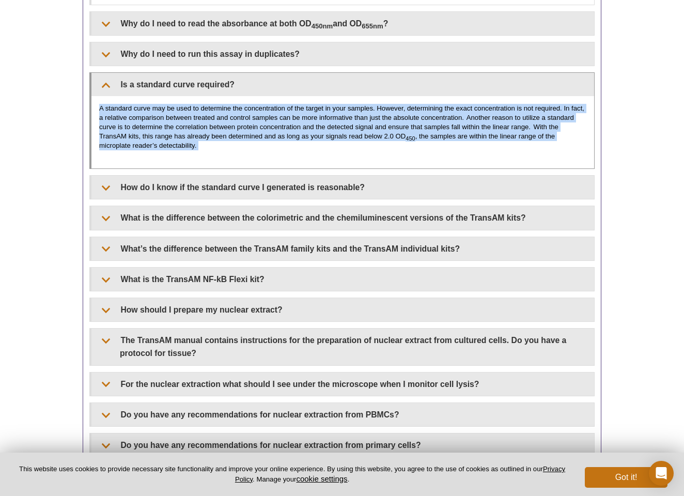
scroll to position [696, 0]
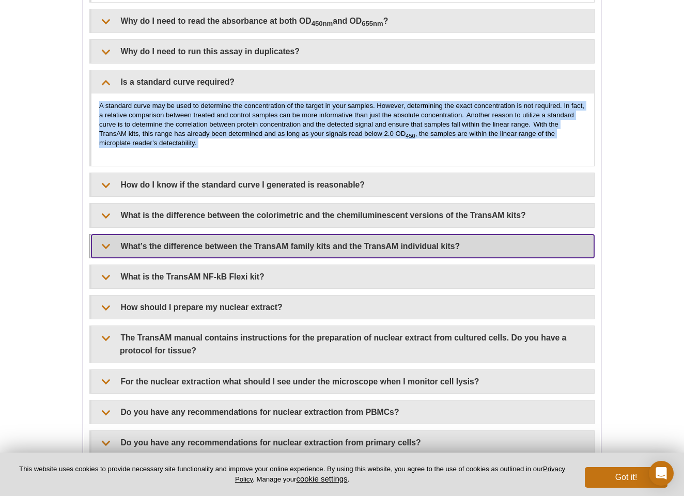
click at [334, 241] on summary "What’s the difference between the TransAM family kits and the TransAM individua…" at bounding box center [342, 245] width 502 height 23
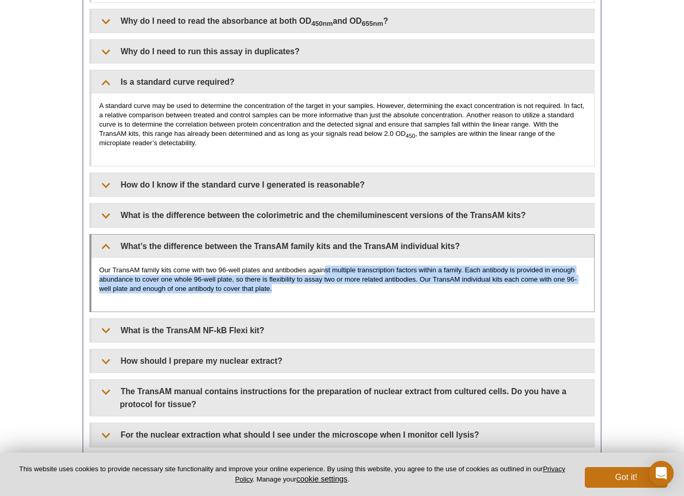
drag, startPoint x: 327, startPoint y: 279, endPoint x: 325, endPoint y: 262, distance: 17.7
click at [325, 265] on p "Our TransAM family kits come with two 96-well plates and antibodies against mul…" at bounding box center [342, 279] width 487 height 28
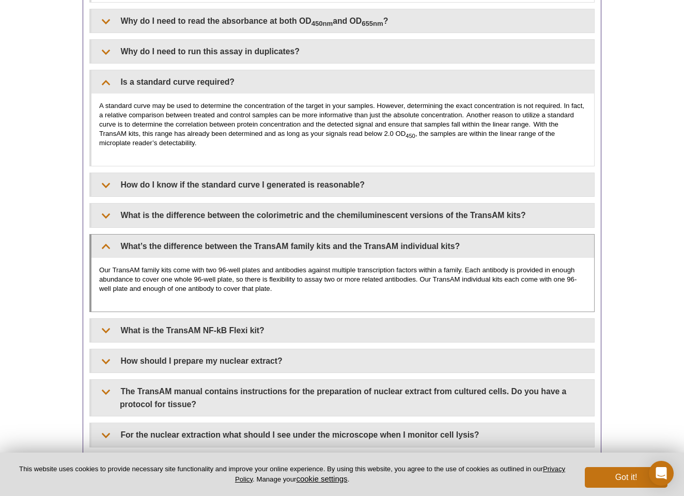
click at [325, 265] on p "Our TransAM family kits come with two 96-well plates and antibodies against mul…" at bounding box center [342, 279] width 487 height 28
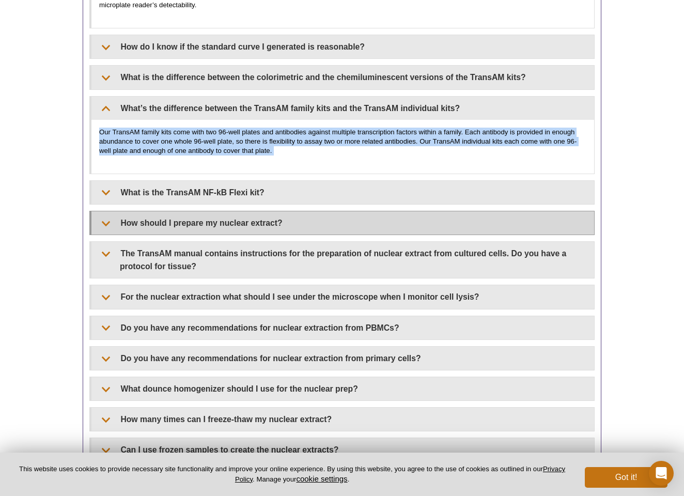
scroll to position [843, 0]
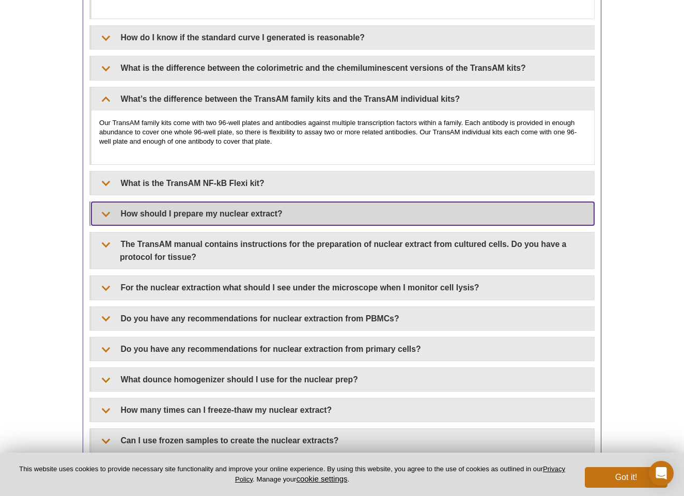
click at [289, 212] on summary "How should I prepare my nuclear extract?" at bounding box center [342, 213] width 502 height 23
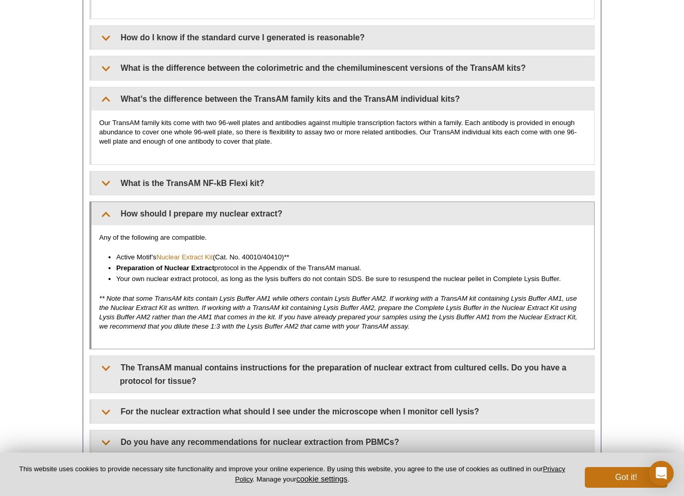
click at [227, 233] on p "Any of the following are compatible." at bounding box center [342, 237] width 487 height 9
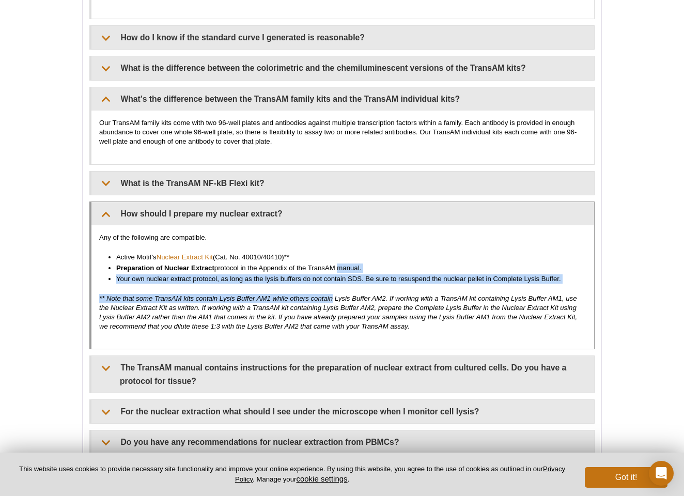
drag, startPoint x: 334, startPoint y: 293, endPoint x: 337, endPoint y: 256, distance: 37.3
click at [336, 257] on div "Any of the following are compatible. Active Motif’s Nuclear Extract Kit (Cat. N…" at bounding box center [342, 286] width 502 height 123
click at [337, 263] on li "Preparation of Nuclear Extract protocol in the Appendix of the TransAM manual." at bounding box center [346, 267] width 460 height 9
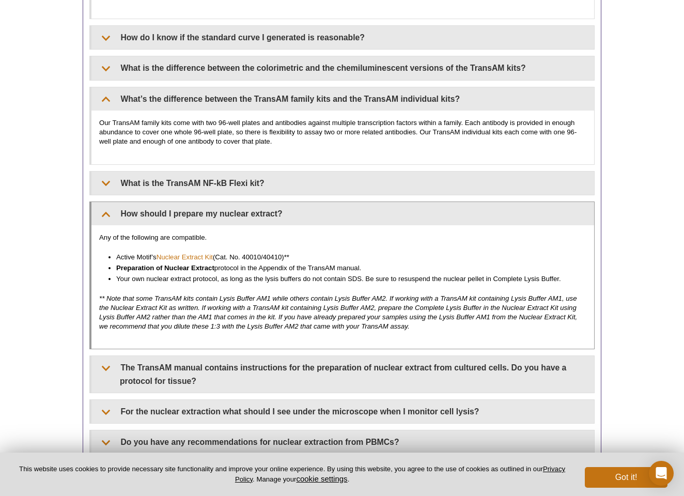
click at [337, 263] on li "Preparation of Nuclear Extract protocol in the Appendix of the TransAM manual." at bounding box center [346, 267] width 460 height 9
click at [348, 286] on div "Any of the following are compatible. Active Motif’s Nuclear Extract Kit (Cat. N…" at bounding box center [342, 286] width 502 height 123
drag, startPoint x: 348, startPoint y: 286, endPoint x: 348, endPoint y: 270, distance: 16.0
click at [348, 270] on div "Any of the following are compatible. Active Motif’s Nuclear Extract Kit (Cat. N…" at bounding box center [342, 286] width 502 height 123
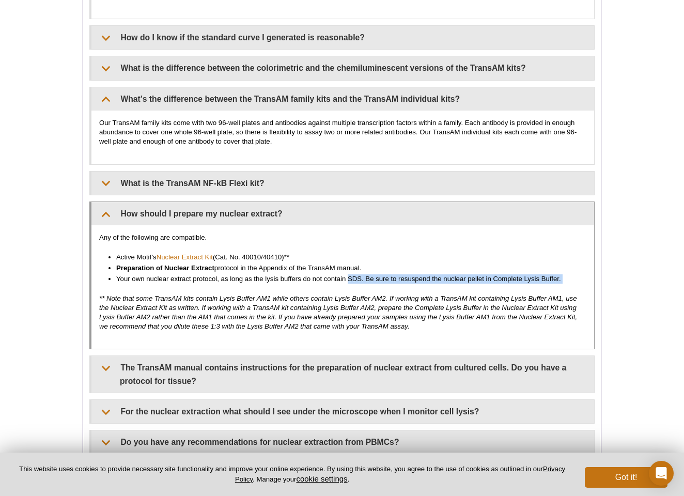
click at [348, 274] on li "Your own nuclear extract protocol, as long as the lysis buffers do not contain …" at bounding box center [346, 278] width 460 height 9
click at [368, 294] on em "** Note that some TransAM kits contain Lysis Buffer AM1 while others contain Ly…" at bounding box center [338, 312] width 478 height 36
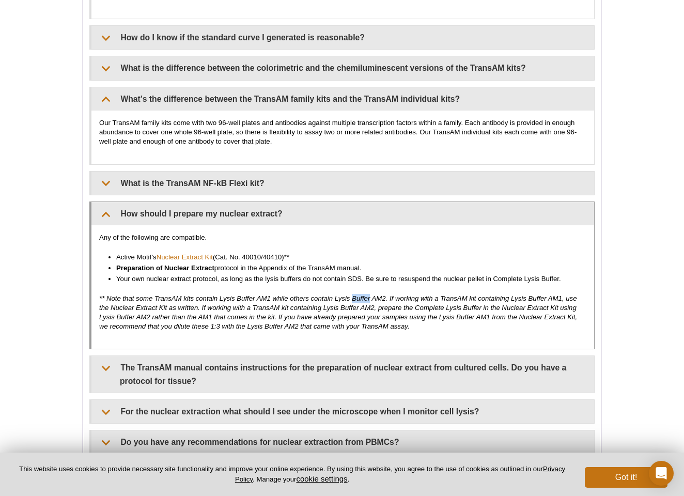
click at [368, 294] on em "** Note that some TransAM kits contain Lysis Buffer AM1 while others contain Ly…" at bounding box center [338, 312] width 478 height 36
drag, startPoint x: 375, startPoint y: 263, endPoint x: 375, endPoint y: 289, distance: 25.8
click at [375, 289] on div "Any of the following are compatible. Active Motif’s Nuclear Extract Kit (Cat. N…" at bounding box center [342, 286] width 502 height 123
click at [375, 294] on em "** Note that some TransAM kits contain Lysis Buffer AM1 while others contain Ly…" at bounding box center [338, 312] width 478 height 36
drag, startPoint x: 375, startPoint y: 290, endPoint x: 375, endPoint y: 261, distance: 28.9
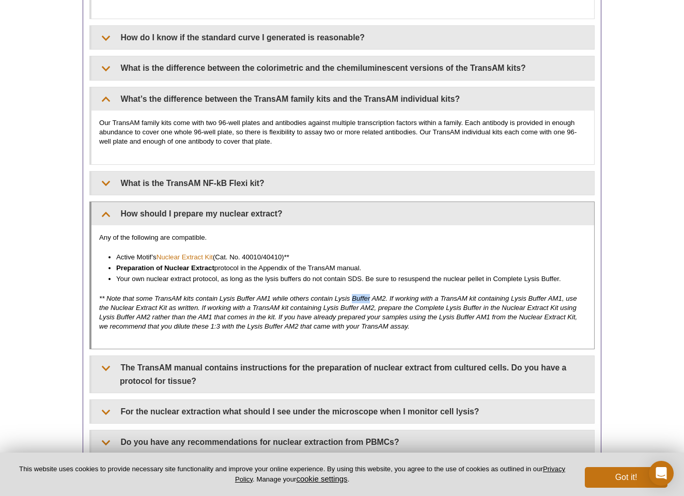
click at [375, 261] on div "Any of the following are compatible. Active Motif’s Nuclear Extract Kit (Cat. N…" at bounding box center [342, 286] width 502 height 123
click at [375, 263] on li "Preparation of Nuclear Extract protocol in the Appendix of the TransAM manual." at bounding box center [346, 267] width 460 height 9
drag, startPoint x: 375, startPoint y: 260, endPoint x: 484, endPoint y: 272, distance: 109.7
click at [482, 272] on ul "Active Motif’s Nuclear Extract Kit (Cat. No. 40010/40410)** Preparation of Nucl…" at bounding box center [337, 268] width 477 height 31
click at [484, 274] on li "Your own nuclear extract protocol, as long as the lysis buffers do not contain …" at bounding box center [346, 278] width 460 height 9
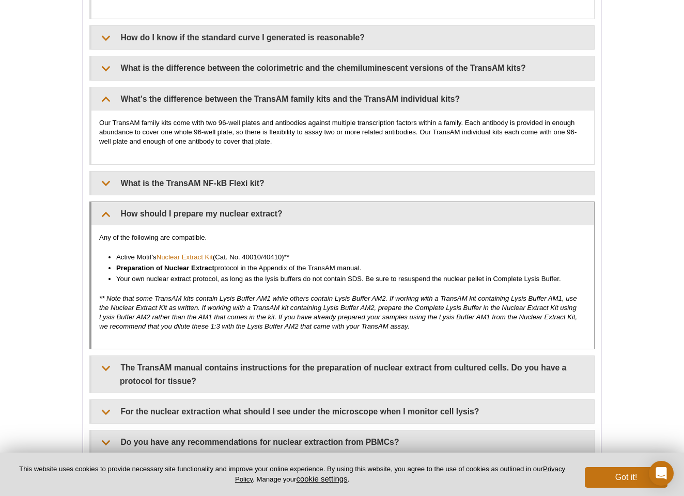
click at [484, 274] on li "Your own nuclear extract protocol, as long as the lysis buffers do not contain …" at bounding box center [346, 278] width 460 height 9
drag, startPoint x: 448, startPoint y: 320, endPoint x: 466, endPoint y: 240, distance: 82.1
click at [466, 241] on div "Any of the following are compatible. Active Motif’s Nuclear Extract Kit (Cat. N…" at bounding box center [342, 286] width 502 height 123
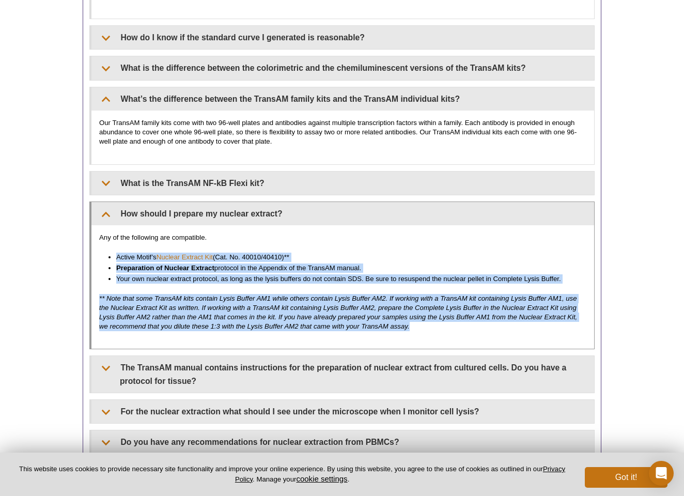
click at [466, 240] on div "Any of the following are compatible. Active Motif’s Nuclear Extract Kit (Cat. N…" at bounding box center [342, 286] width 502 height 123
drag, startPoint x: 453, startPoint y: 248, endPoint x: 453, endPoint y: 308, distance: 59.9
click at [453, 308] on div "Any of the following are compatible. Active Motif’s Nuclear Extract Kit (Cat. N…" at bounding box center [342, 286] width 502 height 123
click at [453, 308] on em "** Note that some TransAM kits contain Lysis Buffer AM1 while others contain Ly…" at bounding box center [338, 312] width 478 height 36
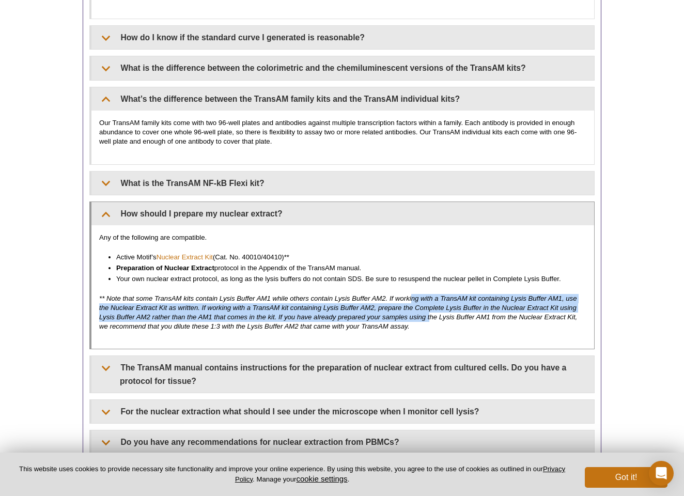
drag, startPoint x: 432, startPoint y: 313, endPoint x: 413, endPoint y: 285, distance: 33.8
click at [413, 294] on p "** Note that some TransAM kits contain Lysis Buffer AM1 while others contain Ly…" at bounding box center [342, 312] width 487 height 37
click at [413, 285] on div "Any of the following are compatible. Active Motif’s Nuclear Extract Kit (Cat. N…" at bounding box center [342, 286] width 502 height 123
drag, startPoint x: 385, startPoint y: 293, endPoint x: 430, endPoint y: 308, distance: 47.2
click at [430, 308] on em "** Note that some TransAM kits contain Lysis Buffer AM1 while others contain Ly…" at bounding box center [338, 312] width 478 height 36
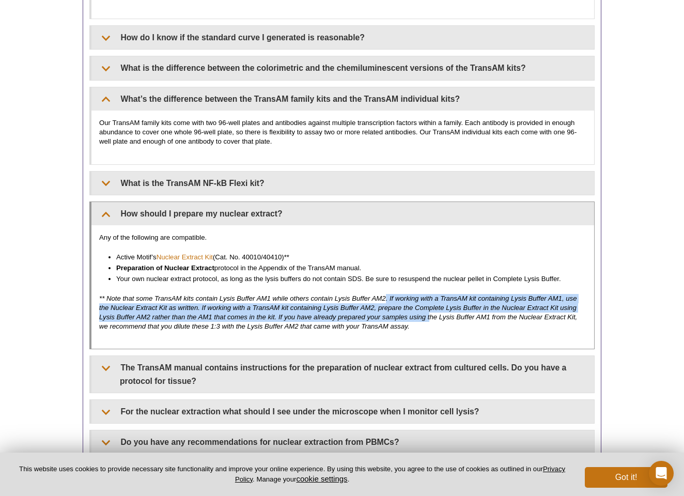
click at [430, 308] on em "** Note that some TransAM kits contain Lysis Buffer AM1 while others contain Ly…" at bounding box center [338, 312] width 478 height 36
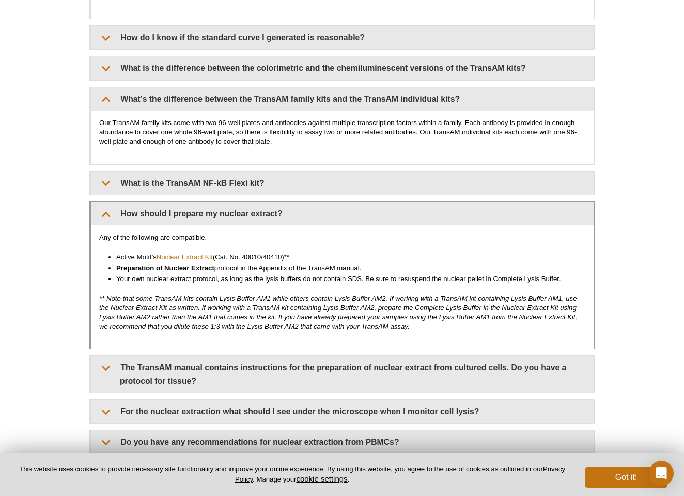
click at [430, 308] on em "** Note that some TransAM kits contain Lysis Buffer AM1 while others contain Ly…" at bounding box center [338, 312] width 478 height 36
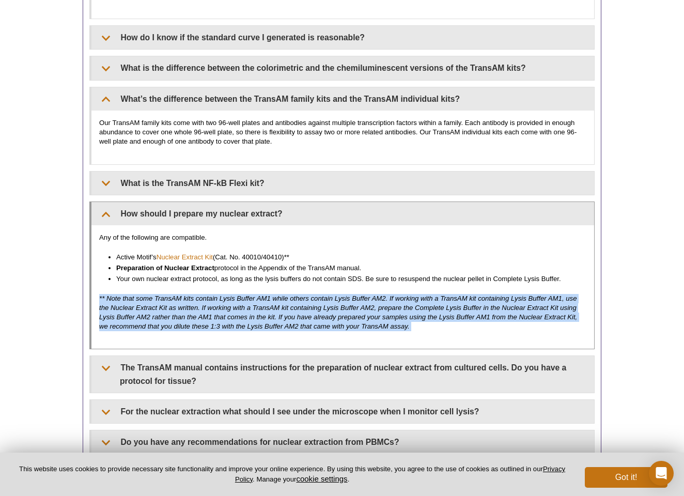
click at [430, 308] on em "** Note that some TransAM kits contain Lysis Buffer AM1 while others contain Ly…" at bounding box center [338, 312] width 478 height 36
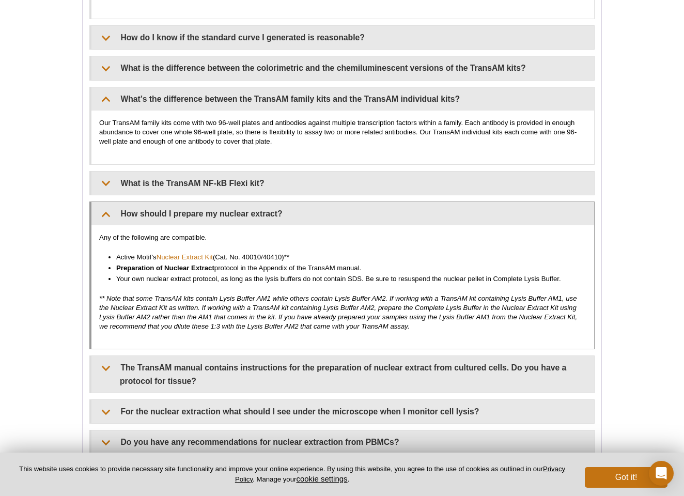
click at [193, 307] on em "** Note that some TransAM kits contain Lysis Buffer AM1 while others contain Ly…" at bounding box center [338, 312] width 478 height 36
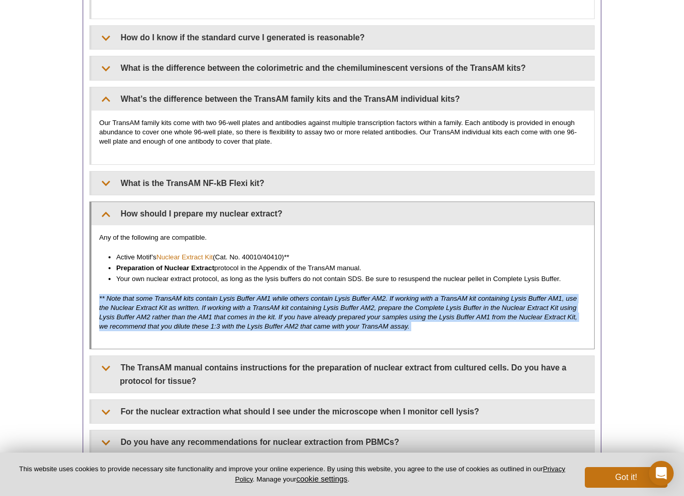
click at [278, 313] on p "** Note that some TransAM kits contain Lysis Buffer AM1 while others contain Ly…" at bounding box center [342, 312] width 487 height 37
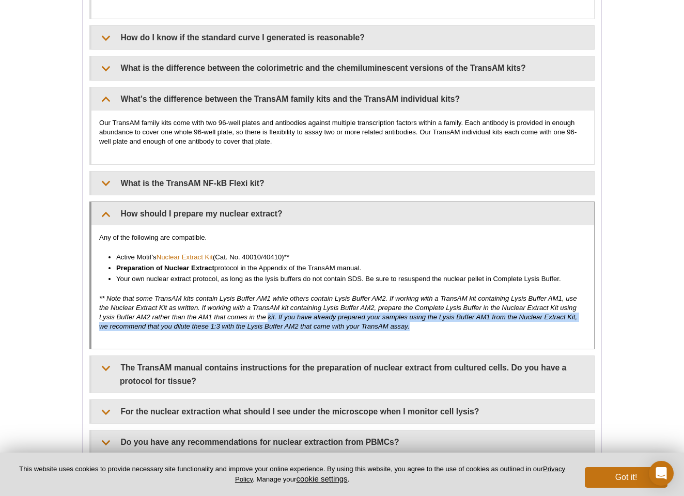
drag, startPoint x: 267, startPoint y: 309, endPoint x: 378, endPoint y: 327, distance: 112.1
click at [378, 327] on div "Any of the following are compatible. Active Motif’s Nuclear Extract Kit (Cat. N…" at bounding box center [342, 286] width 502 height 123
click at [435, 317] on p "** Note that some TransAM kits contain Lysis Buffer AM1 while others contain Ly…" at bounding box center [342, 312] width 487 height 37
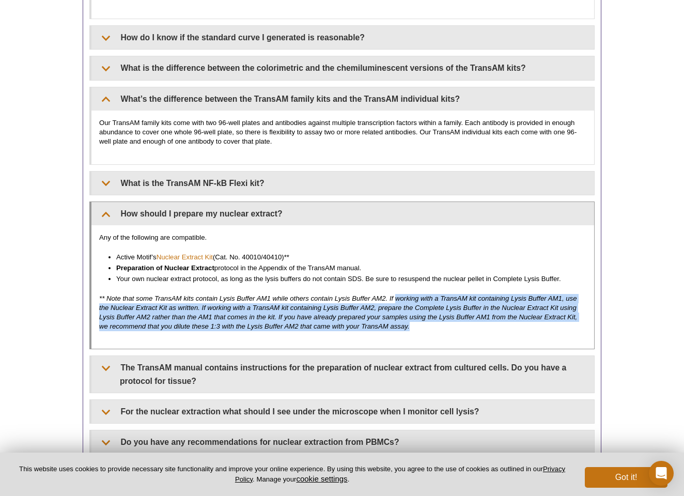
drag, startPoint x: 435, startPoint y: 317, endPoint x: 394, endPoint y: 286, distance: 51.5
click at [394, 294] on p "** Note that some TransAM kits contain Lysis Buffer AM1 while others contain Ly…" at bounding box center [342, 312] width 487 height 37
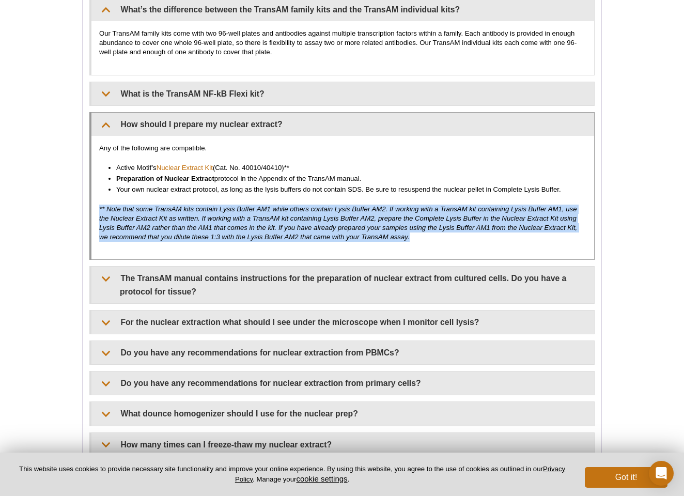
scroll to position [949, 0]
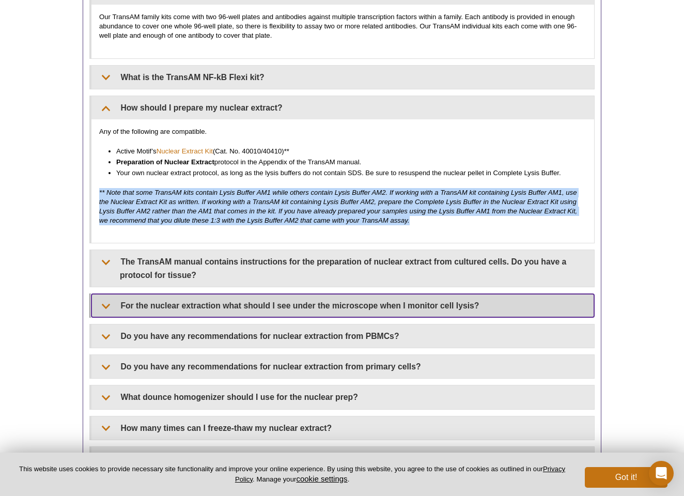
click at [484, 301] on summary "For the nuclear extraction what should I see under the microscope when I monito…" at bounding box center [342, 305] width 502 height 23
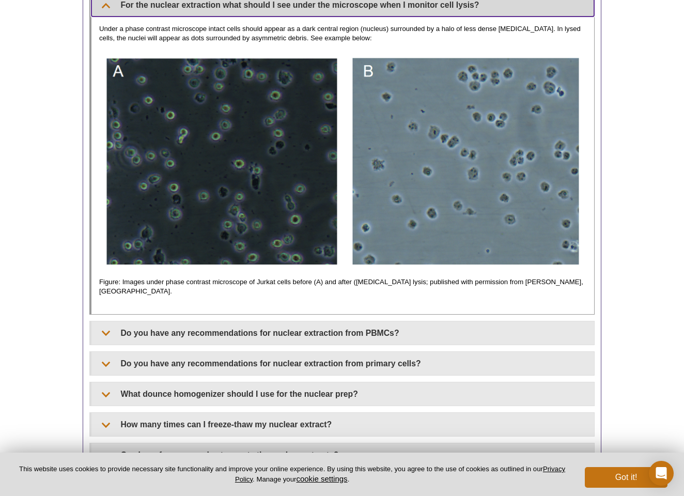
scroll to position [1282, 0]
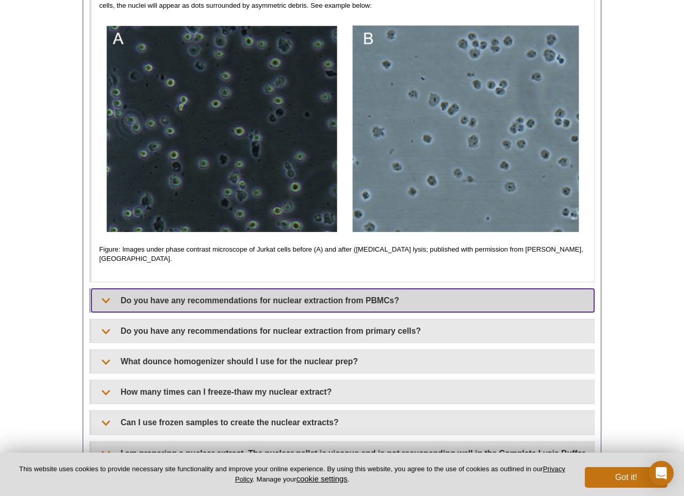
click at [385, 299] on summary "Do you have any recommendations for nuclear extraction from PBMCs?" at bounding box center [342, 300] width 502 height 23
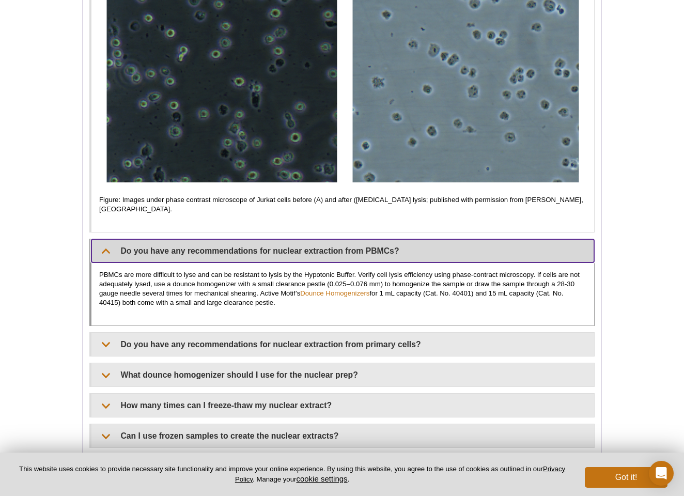
scroll to position [1343, 0]
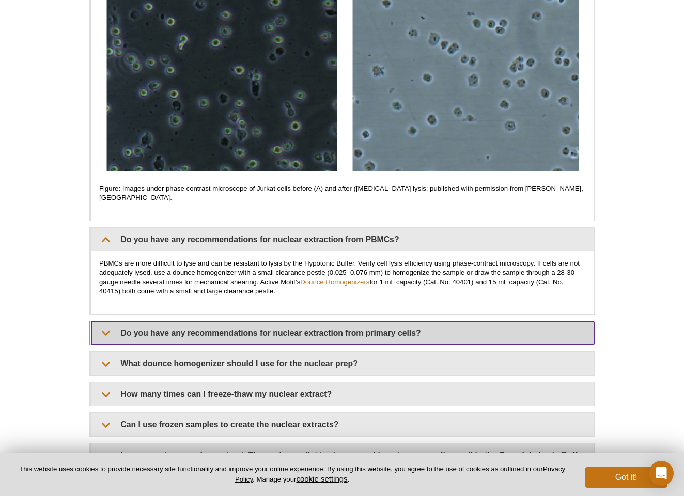
click at [369, 330] on summary "Do you have any recommendations for nuclear extraction from primary cells?" at bounding box center [342, 332] width 502 height 23
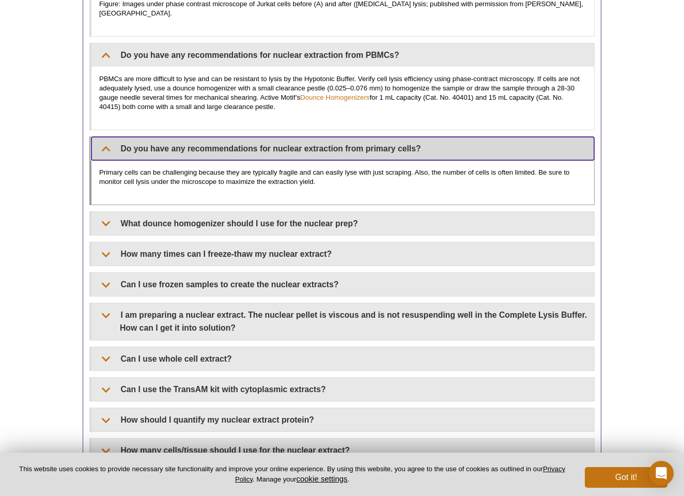
scroll to position [1543, 0]
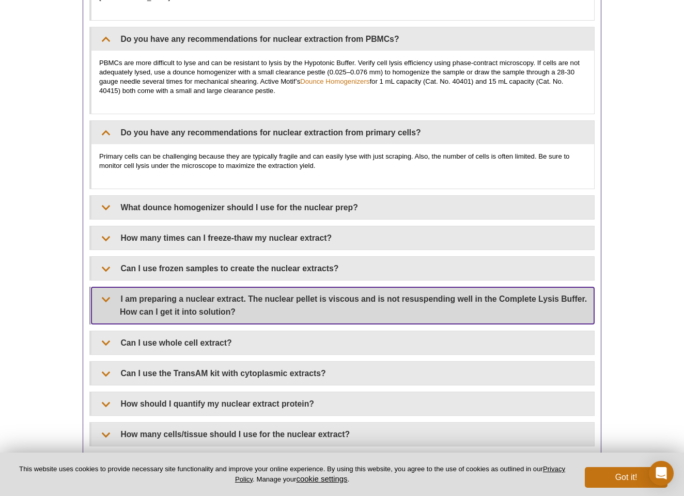
click at [376, 290] on summary "I am preparing a nuclear extract. The nuclear pellet is viscous and is not resu…" at bounding box center [342, 305] width 502 height 36
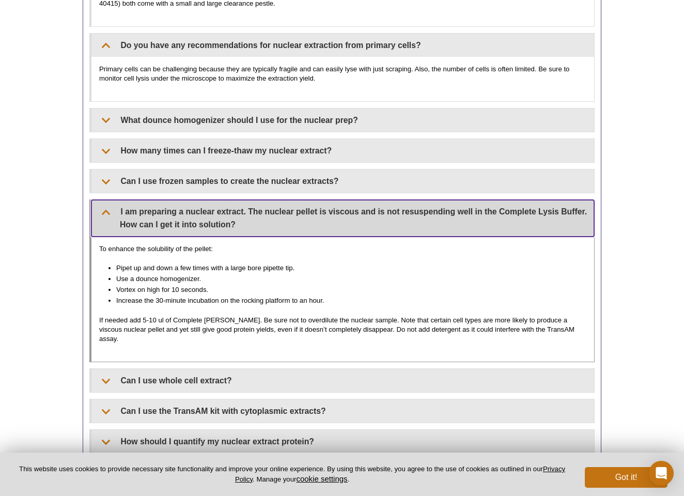
scroll to position [1634, 0]
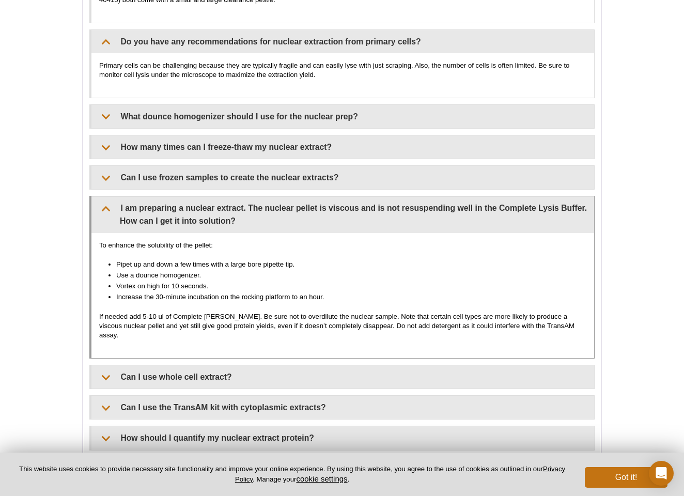
click at [364, 312] on p "If needed add 5-10 ul of Complete Lysis Buffer. Be sure not to overdilute the n…" at bounding box center [342, 326] width 487 height 28
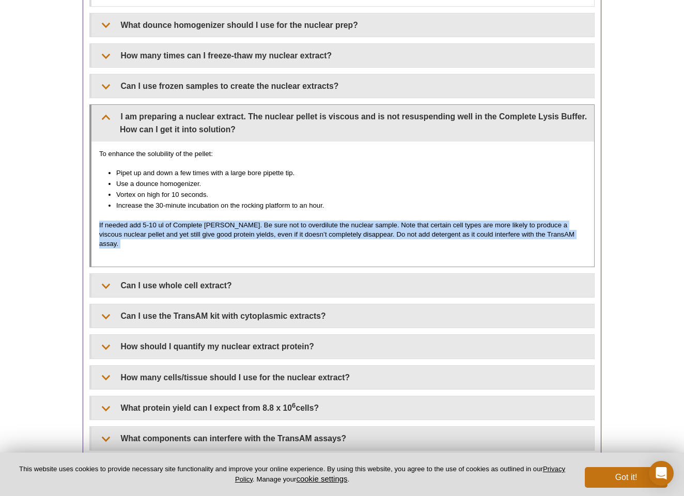
scroll to position [1743, 0]
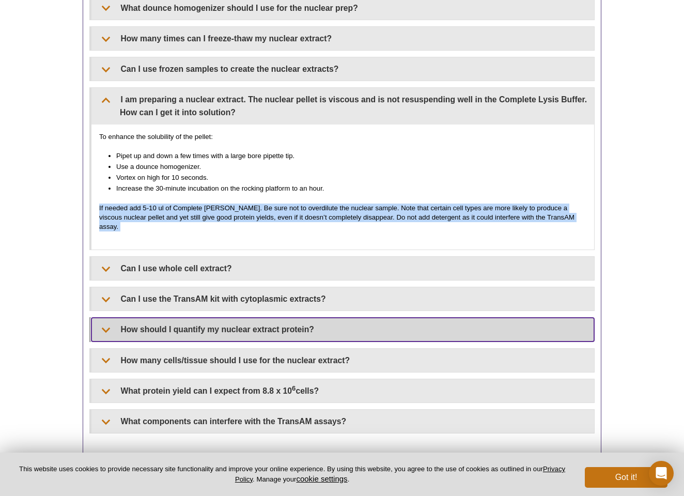
click at [327, 318] on summary "How should I quantify my nuclear extract protein?" at bounding box center [342, 329] width 502 height 23
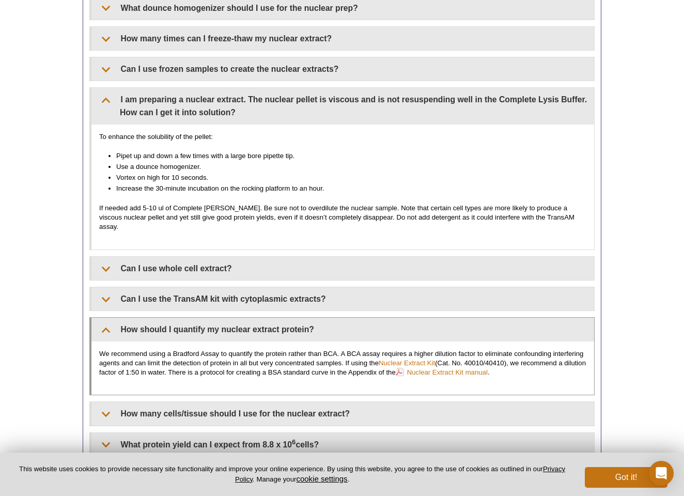
click at [333, 349] on p "We recommend using a Bradford Assay to quantify the protein rather than BCA. A …" at bounding box center [342, 363] width 487 height 28
click at [329, 349] on p "We recommend using a Bradford Assay to quantify the protein rather than BCA. A …" at bounding box center [342, 363] width 487 height 28
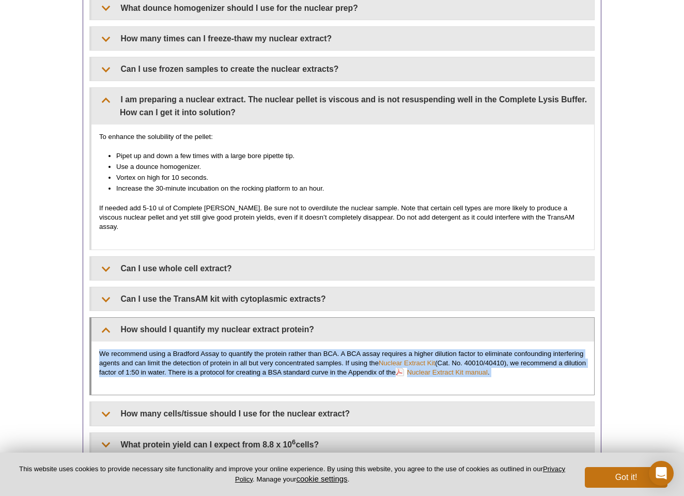
click at [329, 349] on p "We recommend using a Bradford Assay to quantify the protein rather than BCA. A …" at bounding box center [342, 363] width 487 height 28
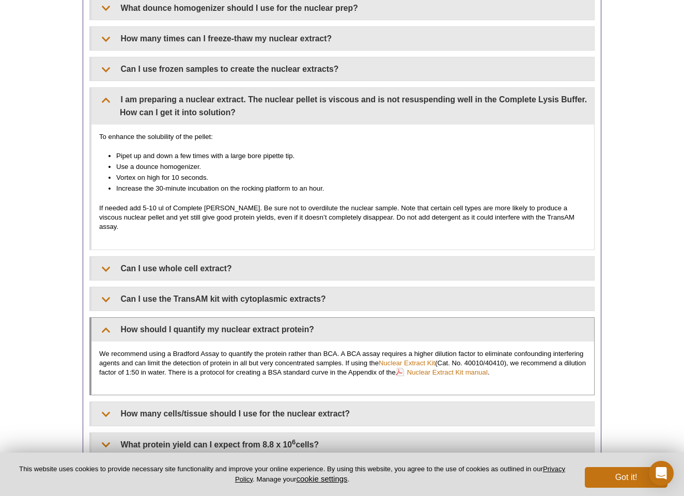
click at [337, 349] on p "We recommend using a Bradford Assay to quantify the protein rather than BCA. A …" at bounding box center [342, 363] width 487 height 28
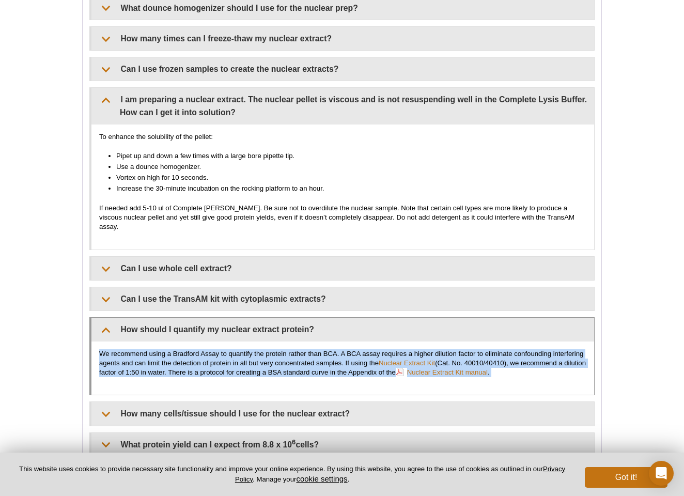
click at [337, 349] on p "We recommend using a Bradford Assay to quantify the protein rather than BCA. A …" at bounding box center [342, 363] width 487 height 28
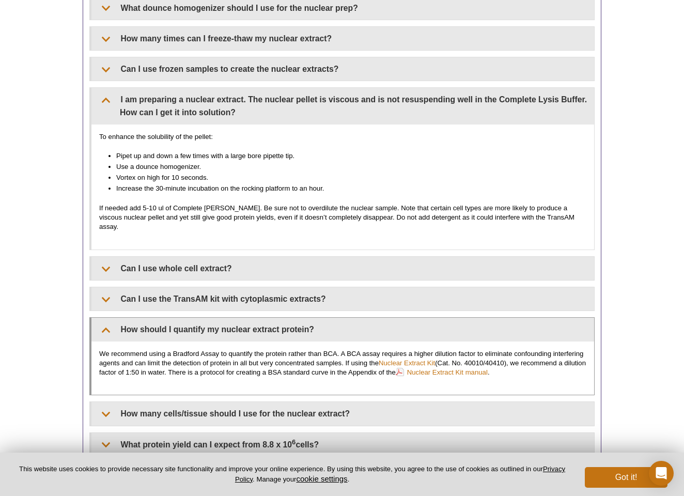
click at [337, 349] on p "We recommend using a Bradford Assay to quantify the protein rather than BCA. A …" at bounding box center [342, 363] width 487 height 28
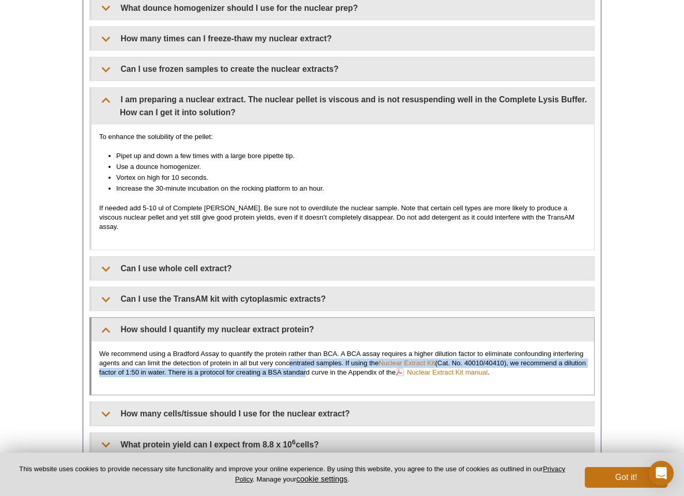
drag, startPoint x: 326, startPoint y: 348, endPoint x: 291, endPoint y: 334, distance: 37.8
click at [291, 349] on p "We recommend using a Bradford Assay to quantify the protein rather than BCA. A …" at bounding box center [342, 363] width 487 height 28
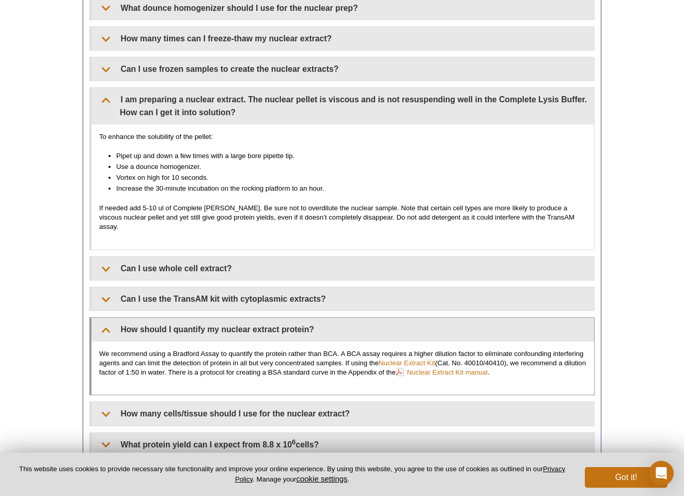
click at [291, 349] on p "We recommend using a Bradford Assay to quantify the protein rather than BCA. A …" at bounding box center [342, 363] width 487 height 28
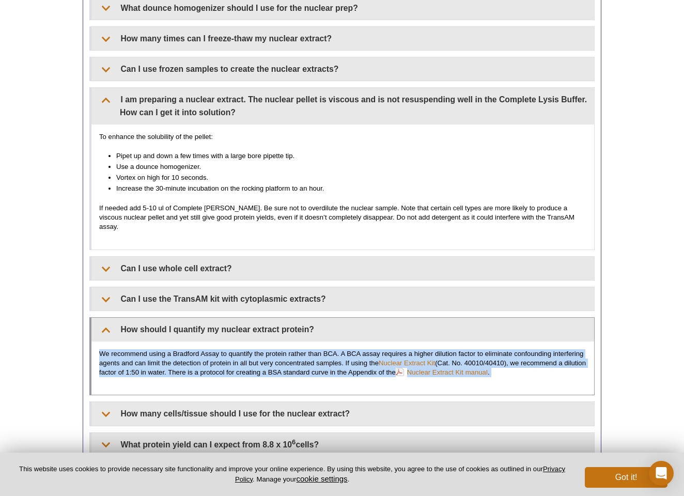
click at [291, 349] on p "We recommend using a Bradford Assay to quantify the protein rather than BCA. A …" at bounding box center [342, 363] width 487 height 28
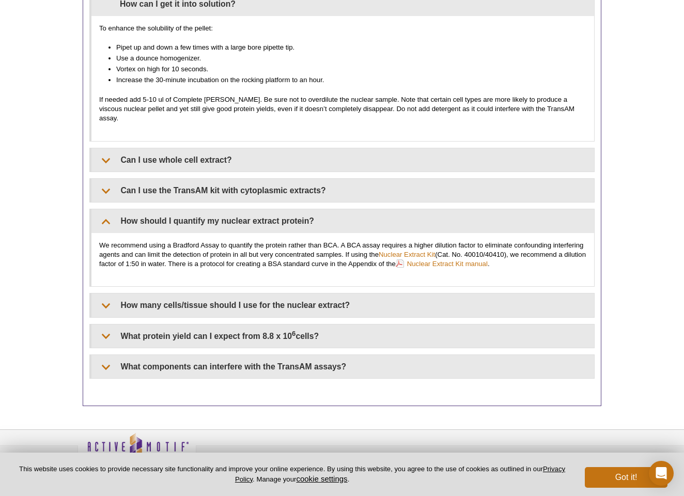
scroll to position [1851, 0]
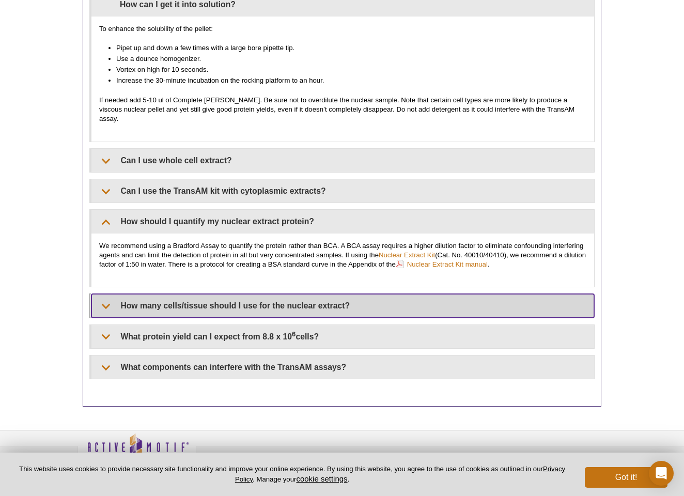
click at [366, 294] on summary "How many cells/tissue should I use for the nuclear extract?" at bounding box center [342, 305] width 502 height 23
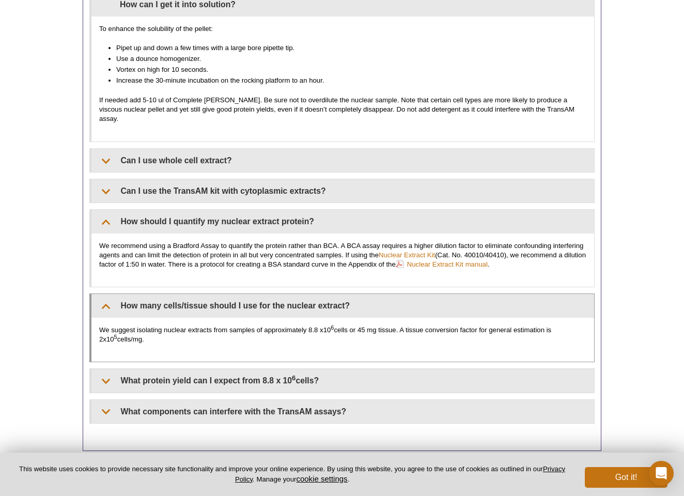
drag, startPoint x: 361, startPoint y: 322, endPoint x: 361, endPoint y: 296, distance: 25.8
click at [361, 318] on div "We suggest isolating nuclear extracts from samples of approximately 8.8 x10 6 c…" at bounding box center [342, 340] width 502 height 44
click at [360, 318] on div "We suggest isolating nuclear extracts from samples of approximately 8.8 x10 6 c…" at bounding box center [342, 340] width 502 height 44
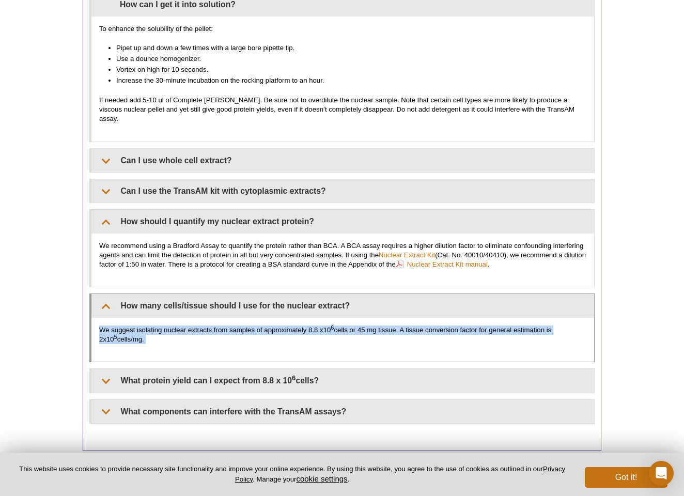
click at [360, 325] on p "We suggest isolating nuclear extracts from samples of approximately 8.8 x10 6 c…" at bounding box center [342, 334] width 487 height 19
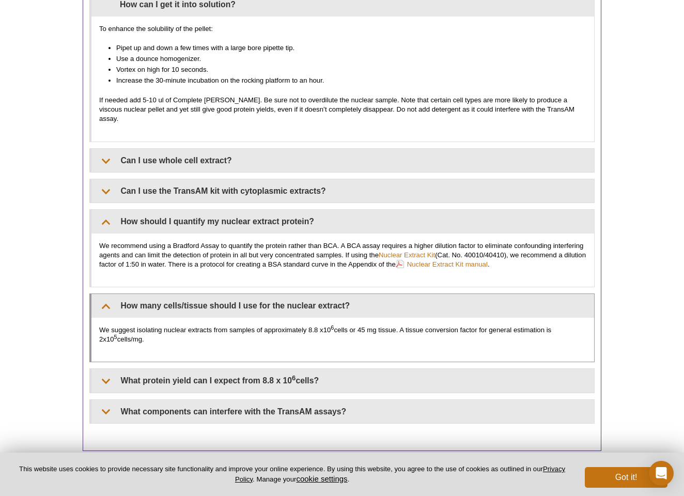
click at [360, 325] on p "We suggest isolating nuclear extracts from samples of approximately 8.8 x10 6 c…" at bounding box center [342, 334] width 487 height 19
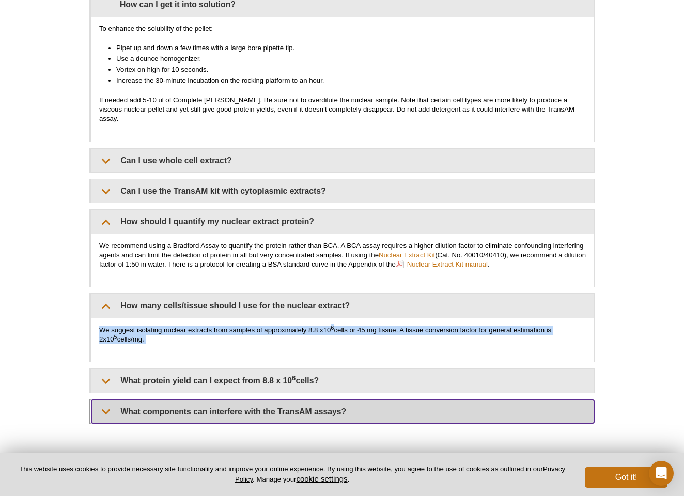
click at [337, 400] on summary "What components can interfere with the TransAM assays?" at bounding box center [342, 411] width 502 height 23
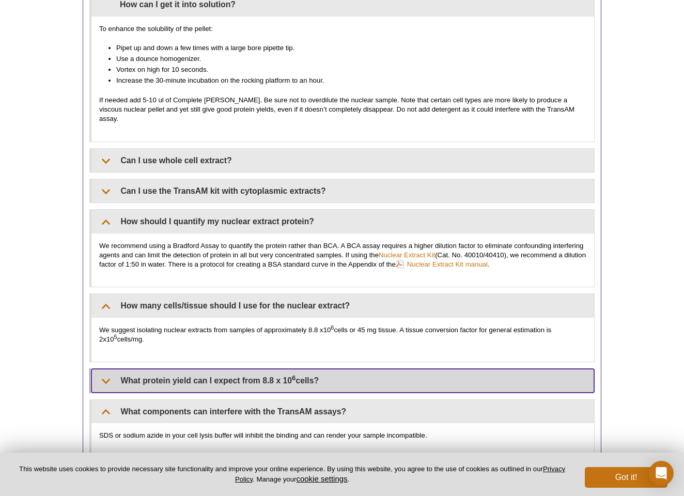
click at [366, 369] on summary "What protein yield can I expect from 8.8 x 10 6 cells?" at bounding box center [342, 380] width 502 height 23
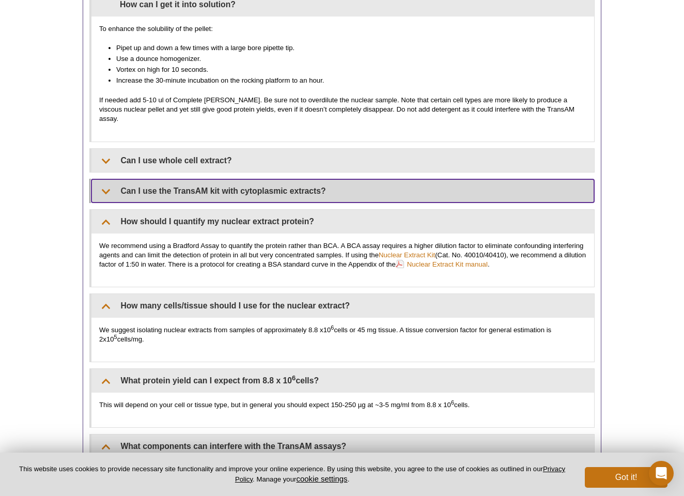
click at [376, 179] on summary "Can I use the TransAM kit with cytoplasmic extracts?" at bounding box center [342, 190] width 502 height 23
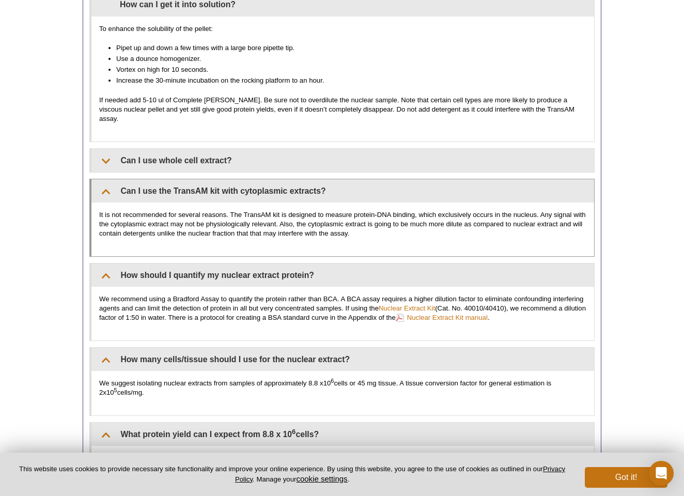
click at [363, 210] on p "It is not recommended for several reasons. The TransAM kit is designed to measu…" at bounding box center [342, 224] width 487 height 28
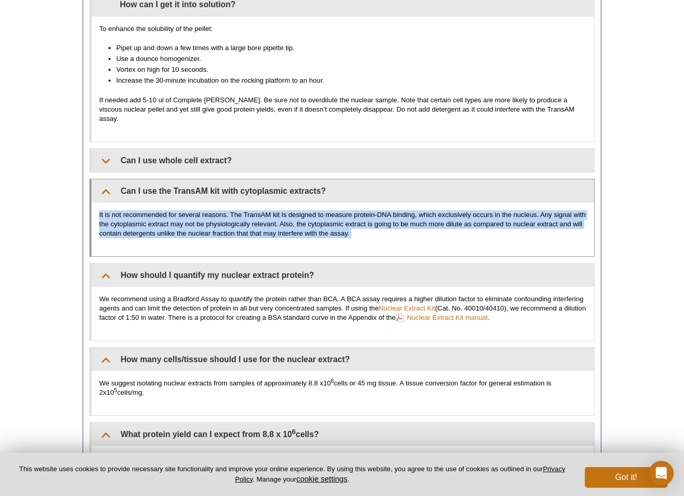
click at [363, 210] on p "It is not recommended for several reasons. The TransAM kit is designed to measu…" at bounding box center [342, 224] width 487 height 28
drag, startPoint x: 363, startPoint y: 212, endPoint x: 363, endPoint y: 186, distance: 25.3
click at [363, 202] on div "It is not recommended for several reasons. The TransAM kit is designed to measu…" at bounding box center [342, 229] width 502 height 54
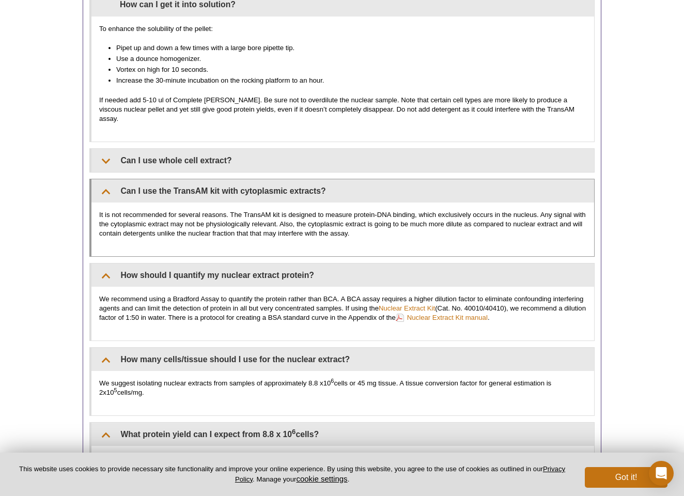
click at [363, 202] on div "It is not recommended for several reasons. The TransAM kit is designed to measu…" at bounding box center [342, 229] width 502 height 54
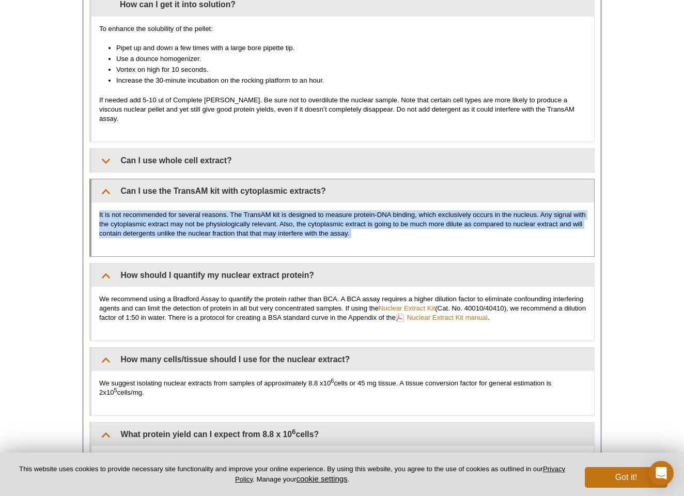
click at [363, 202] on div "It is not recommended for several reasons. The TransAM kit is designed to measu…" at bounding box center [342, 229] width 502 height 54
drag, startPoint x: 363, startPoint y: 186, endPoint x: 363, endPoint y: 215, distance: 29.4
click at [363, 215] on div "It is not recommended for several reasons. The TransAM kit is designed to measu…" at bounding box center [342, 229] width 502 height 54
click at [363, 215] on p "It is not recommended for several reasons. The TransAM kit is designed to measu…" at bounding box center [342, 224] width 487 height 28
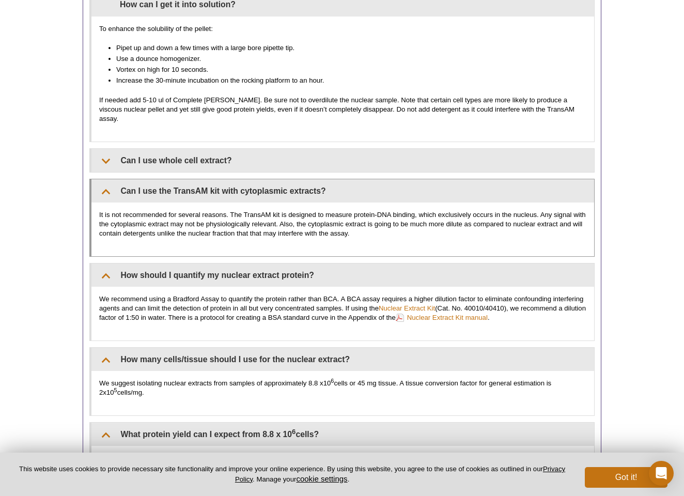
drag, startPoint x: 366, startPoint y: 215, endPoint x: 366, endPoint y: 208, distance: 7.7
click at [366, 210] on p "It is not recommended for several reasons. The TransAM kit is designed to measu…" at bounding box center [342, 224] width 487 height 28
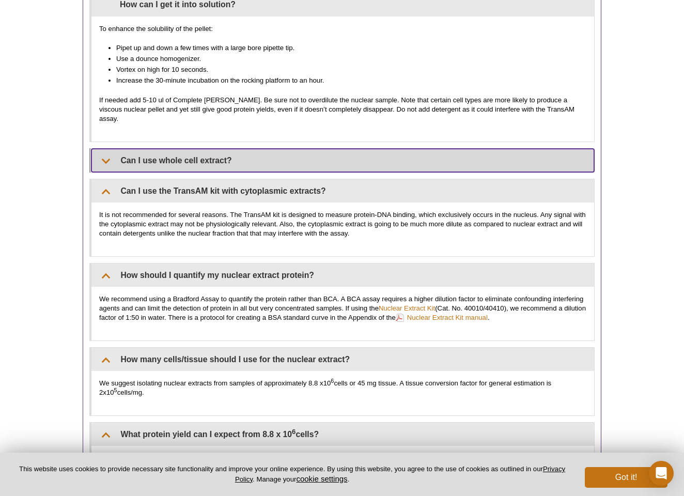
click at [371, 149] on summary "Can I use whole cell extract?" at bounding box center [342, 160] width 502 height 23
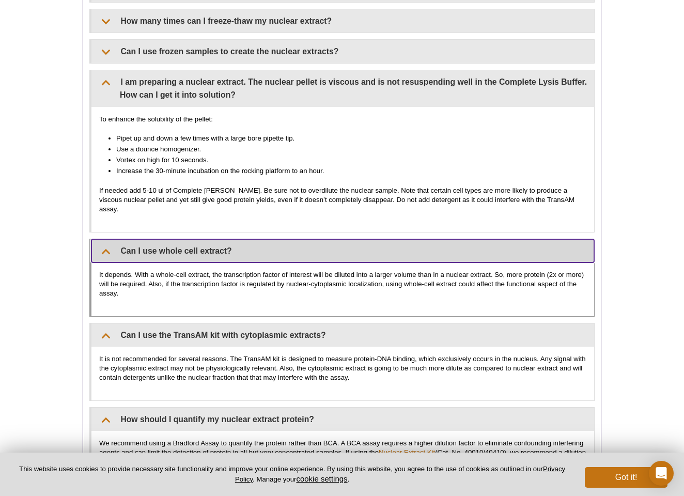
scroll to position [1759, 0]
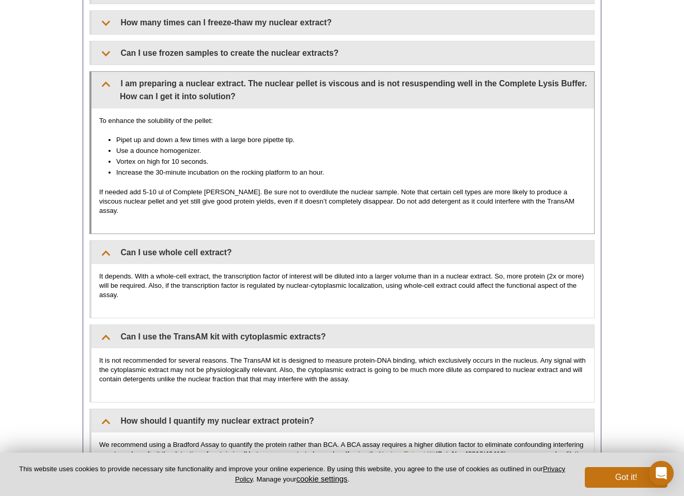
click at [362, 190] on p "If needed add 5-10 ul of Complete Lysis Buffer. Be sure not to overdilute the n…" at bounding box center [342, 201] width 487 height 28
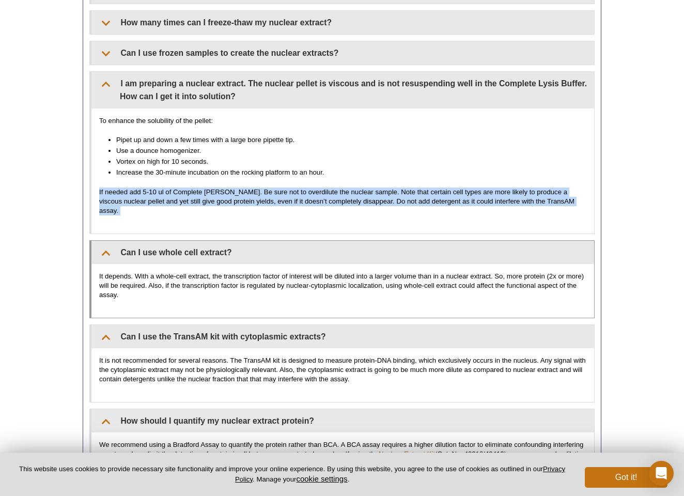
click at [403, 272] on p "It depends. With a whole-cell extract, the transcription factor of interest wil…" at bounding box center [342, 286] width 487 height 28
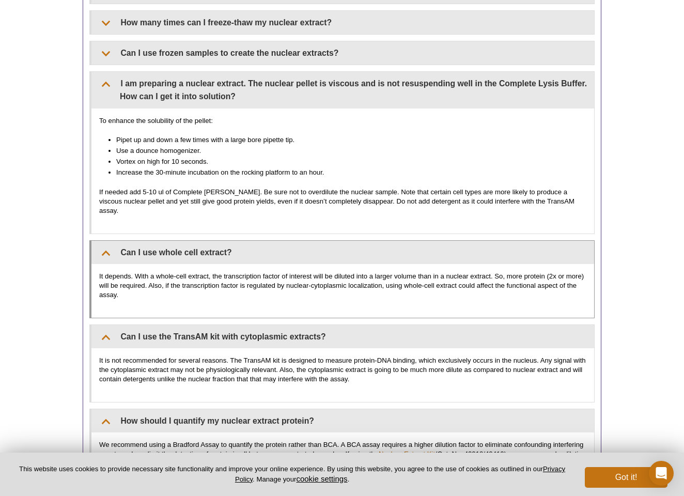
drag, startPoint x: 404, startPoint y: 244, endPoint x: 403, endPoint y: 249, distance: 5.8
click at [403, 264] on div "It depends. With a whole-cell extract, the transcription factor of interest wil…" at bounding box center [342, 291] width 502 height 54
click at [403, 272] on p "It depends. With a whole-cell extract, the transcription factor of interest wil…" at bounding box center [342, 286] width 487 height 28
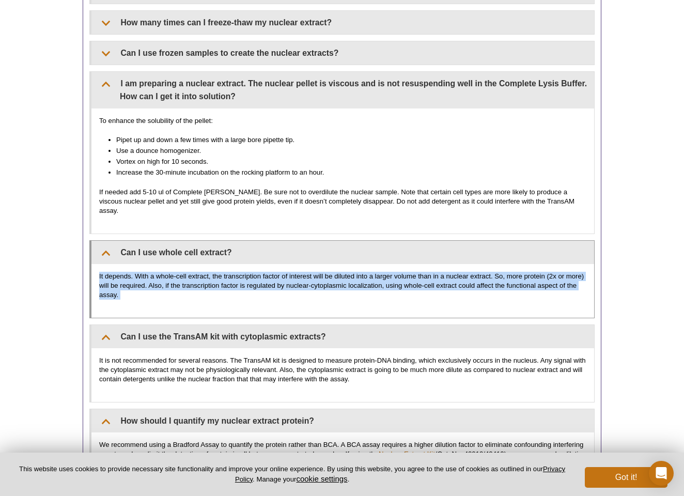
click at [403, 272] on p "It depends. With a whole-cell extract, the transcription factor of interest wil…" at bounding box center [342, 286] width 487 height 28
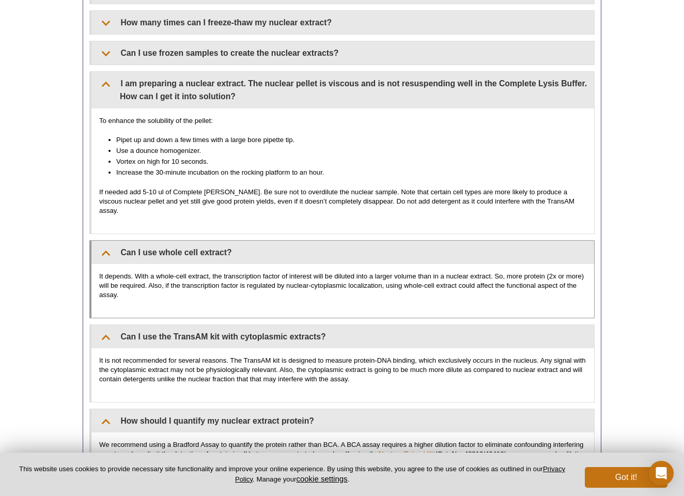
click at [403, 272] on p "It depends. With a whole-cell extract, the transcription factor of interest wil…" at bounding box center [342, 286] width 487 height 28
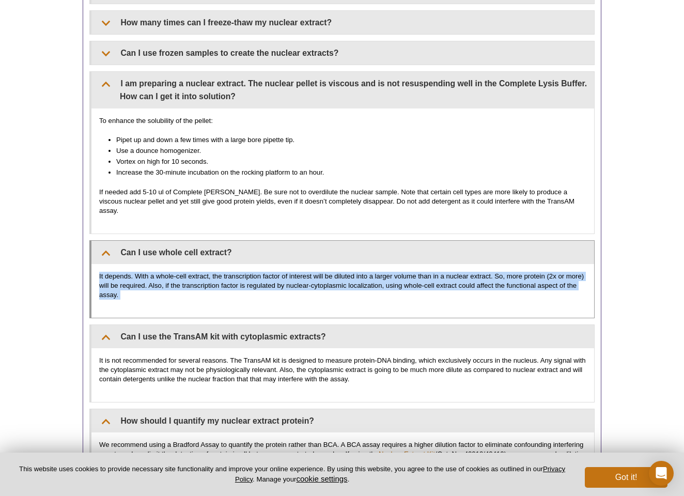
click at [403, 272] on p "It depends. With a whole-cell extract, the transcription factor of interest wil…" at bounding box center [342, 286] width 487 height 28
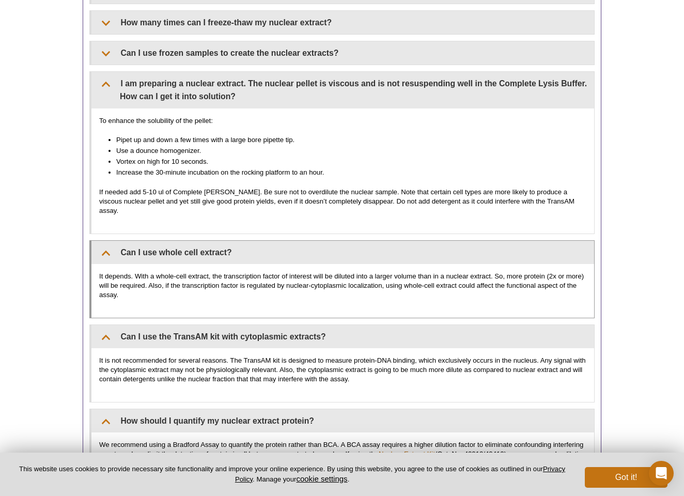
click at [392, 272] on p "It depends. With a whole-cell extract, the transcription factor of interest wil…" at bounding box center [342, 286] width 487 height 28
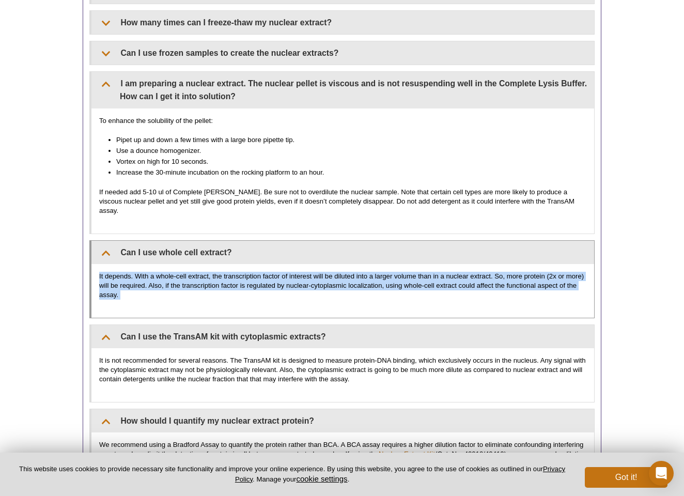
click at [392, 272] on p "It depends. With a whole-cell extract, the transcription factor of interest wil…" at bounding box center [342, 286] width 487 height 28
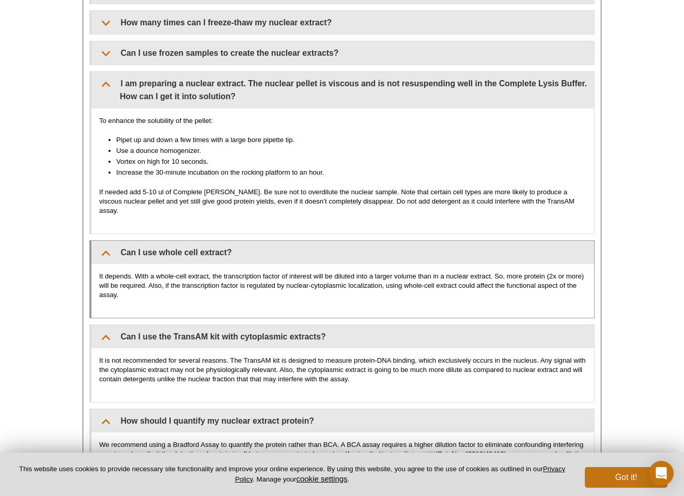
click at [392, 272] on p "It depends. With a whole-cell extract, the transcription factor of interest wil…" at bounding box center [342, 286] width 487 height 28
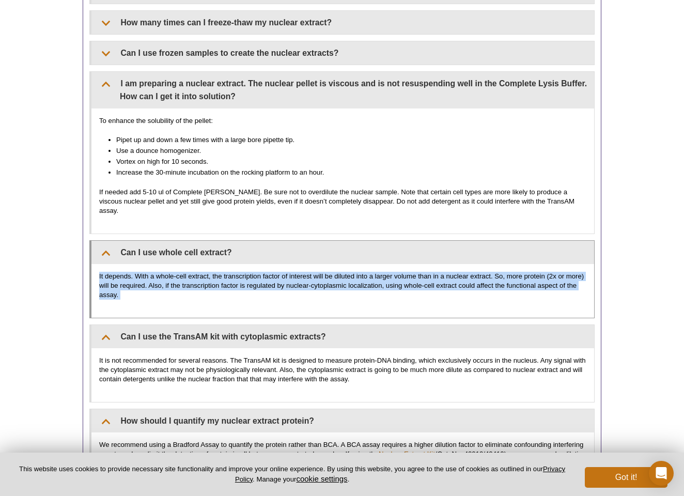
click at [392, 272] on p "It depends. With a whole-cell extract, the transcription factor of interest wil…" at bounding box center [342, 286] width 487 height 28
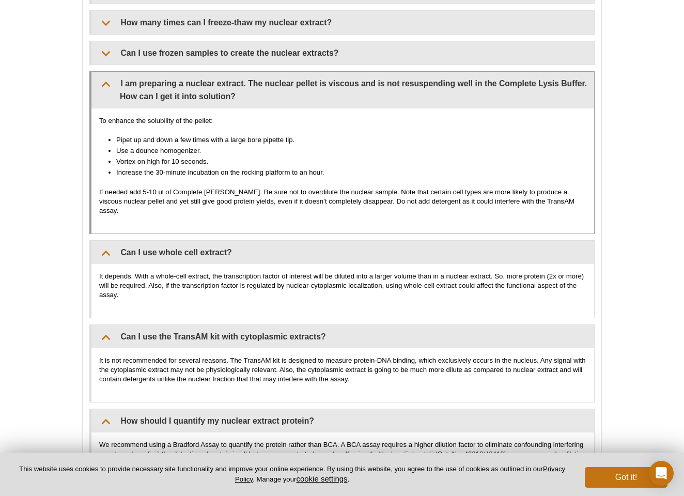
click at [272, 157] on li "Vortex on high for 10 seconds." at bounding box center [346, 161] width 460 height 9
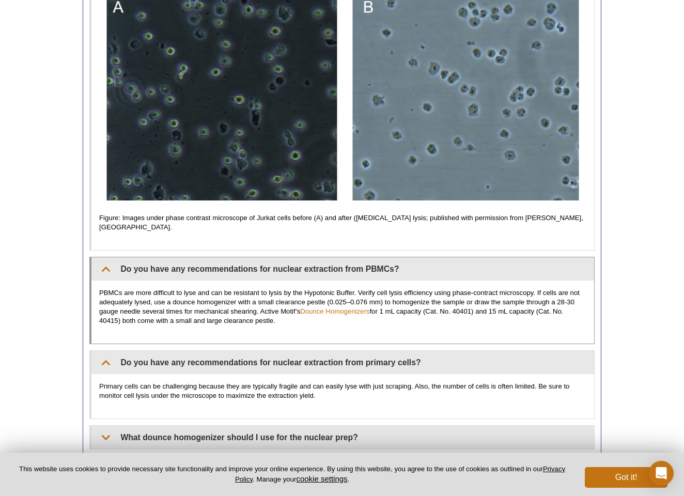
scroll to position [1313, 0]
